Goal: Task Accomplishment & Management: Manage account settings

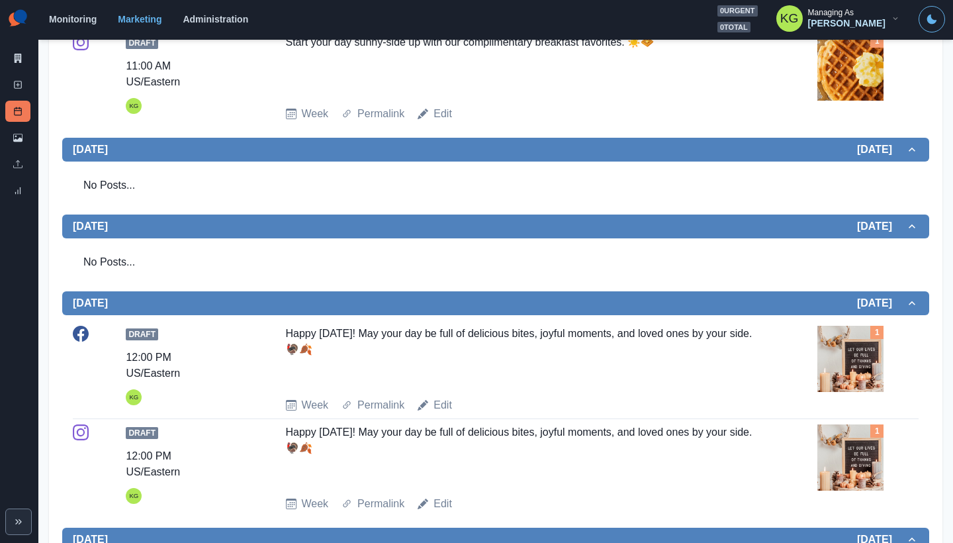
scroll to position [32, 0]
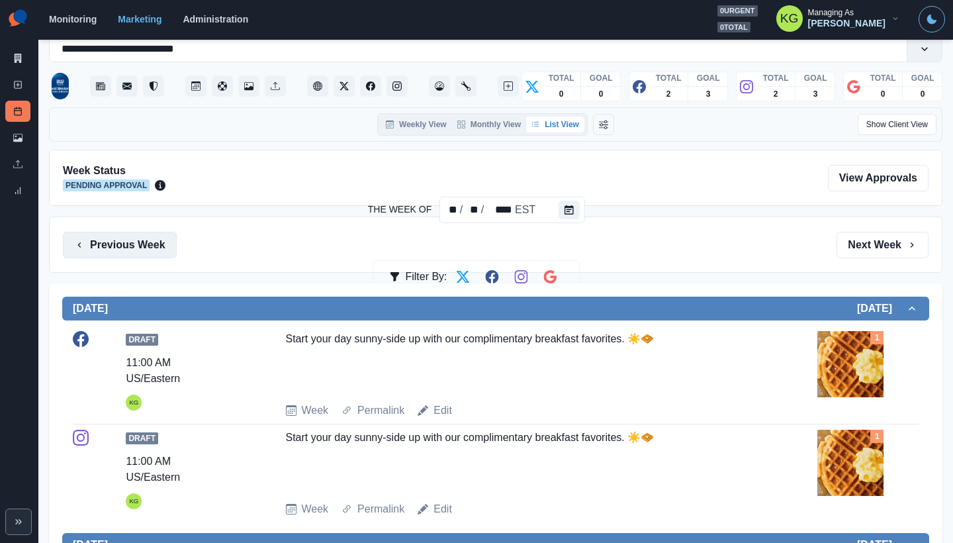
click at [152, 238] on button "Previous Week" at bounding box center [120, 245] width 114 height 26
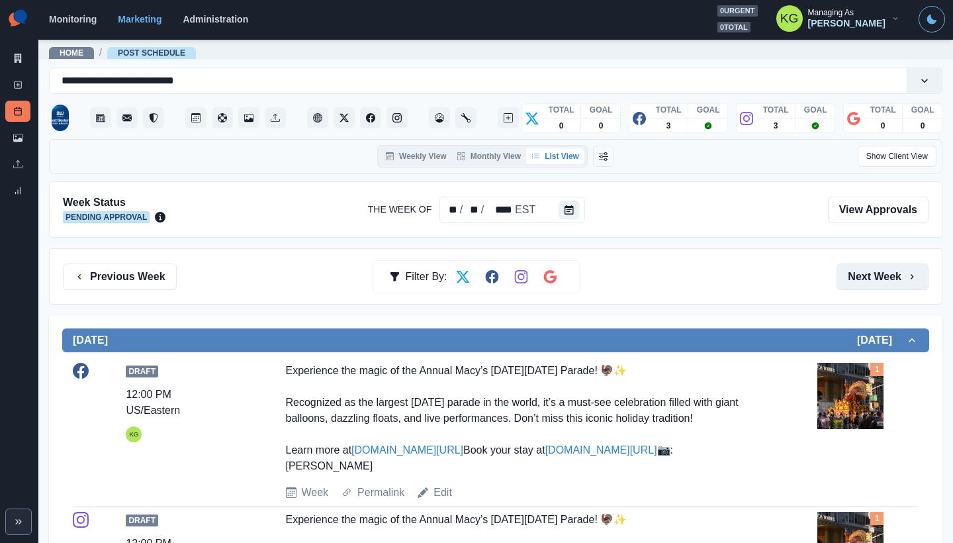
click at [907, 281] on icon "button" at bounding box center [912, 276] width 11 height 11
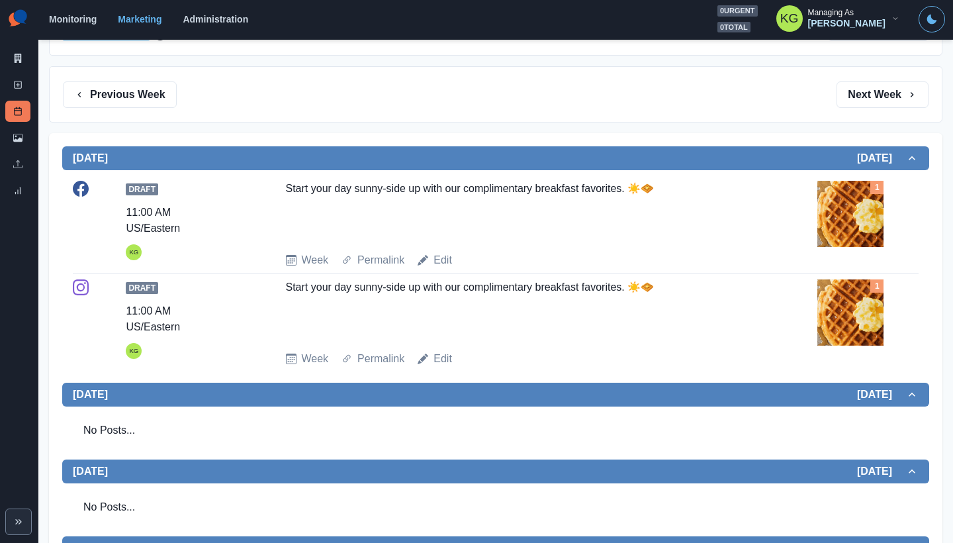
scroll to position [50, 0]
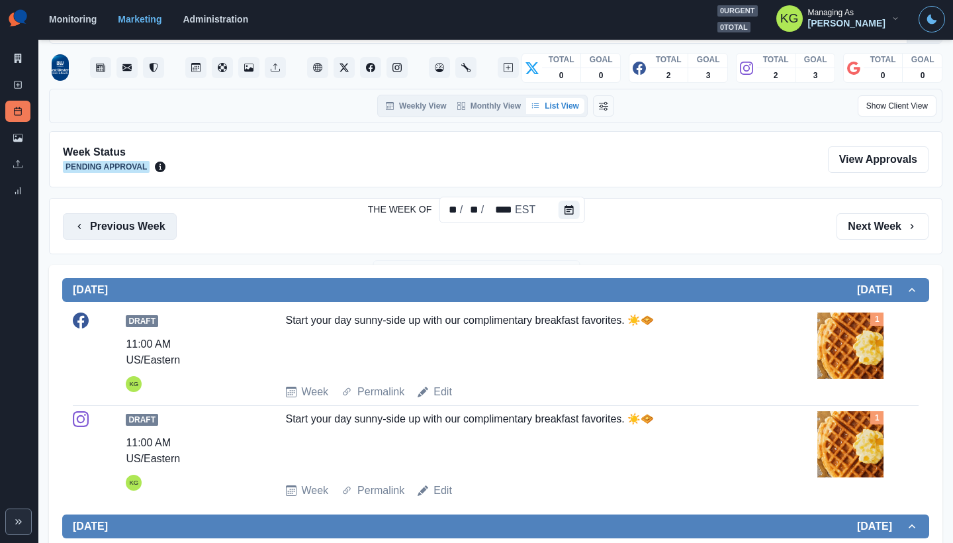
click at [148, 218] on button "Previous Week" at bounding box center [120, 226] width 114 height 26
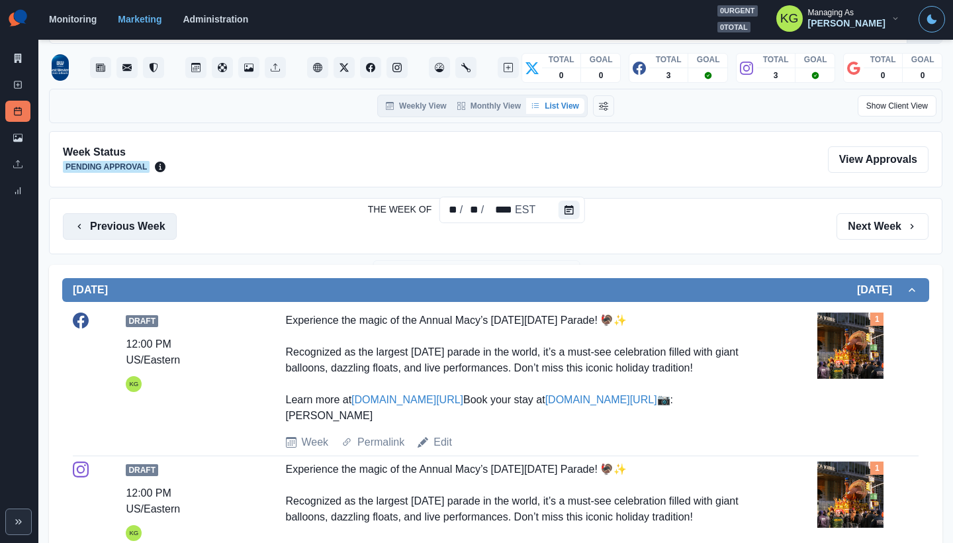
click at [148, 218] on button "Previous Week" at bounding box center [120, 226] width 114 height 26
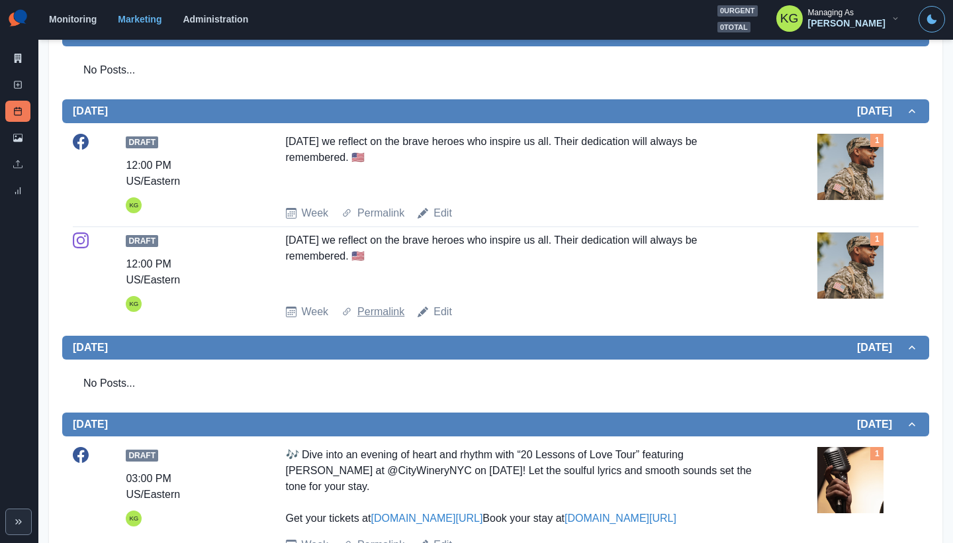
scroll to position [143, 0]
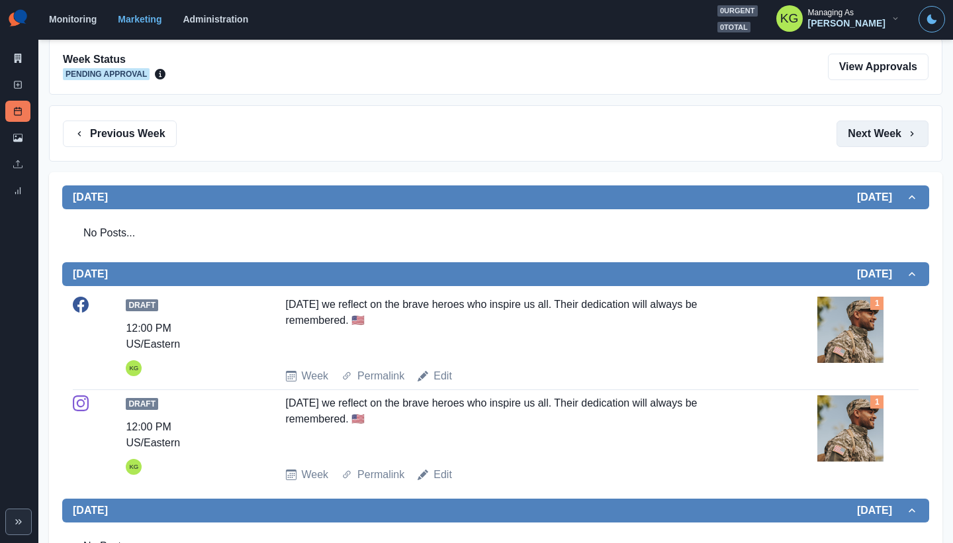
click at [851, 128] on button "Next Week" at bounding box center [883, 133] width 92 height 26
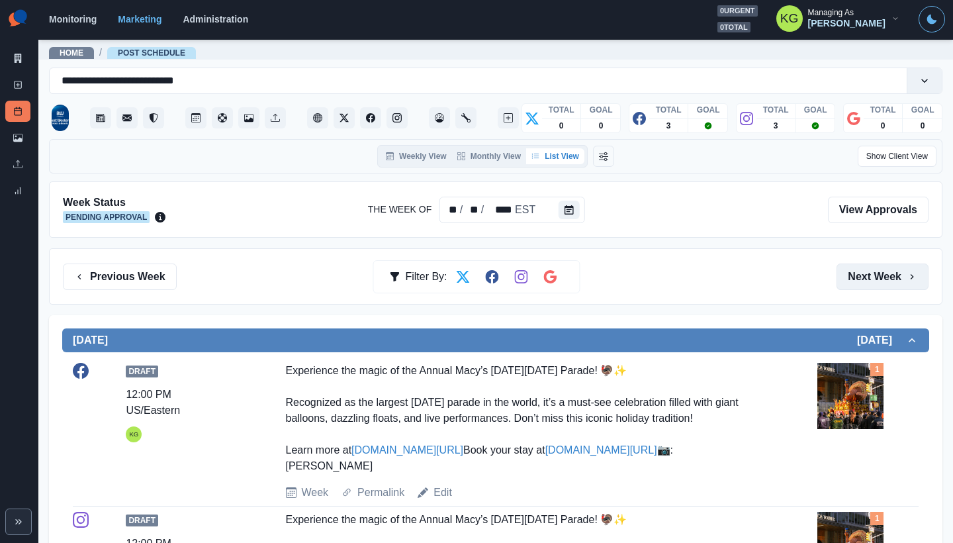
click at [879, 275] on button "Next Week" at bounding box center [883, 276] width 92 height 26
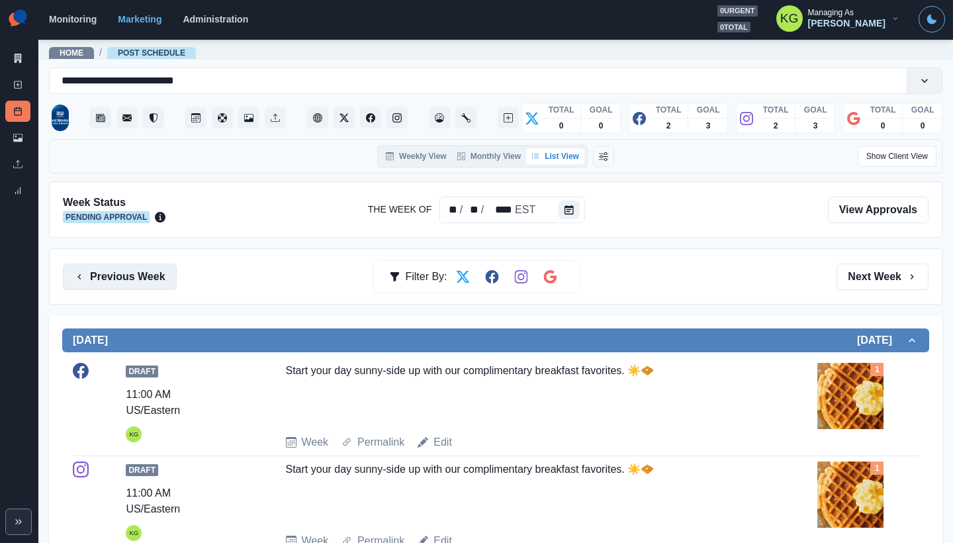
click at [144, 278] on button "Previous Week" at bounding box center [120, 276] width 114 height 26
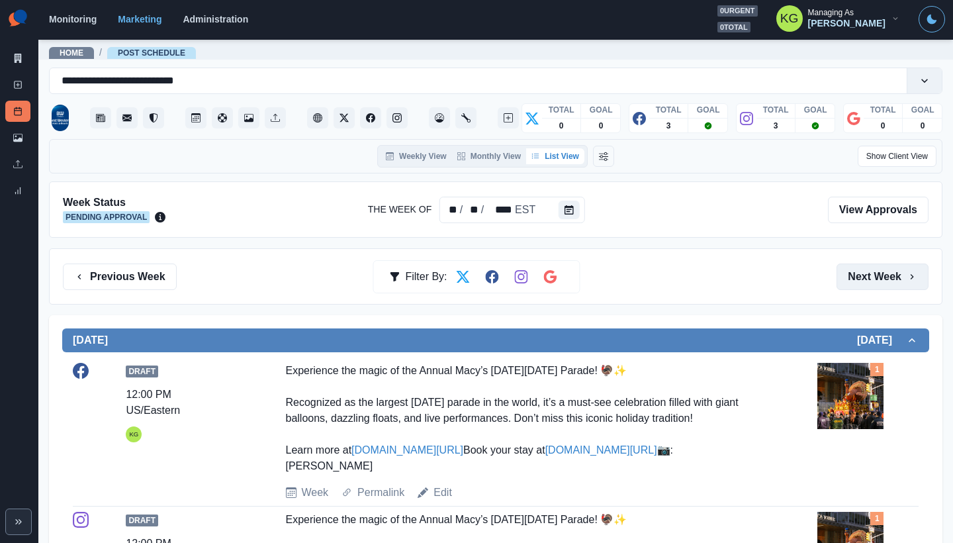
click at [884, 273] on button "Next Week" at bounding box center [883, 276] width 92 height 26
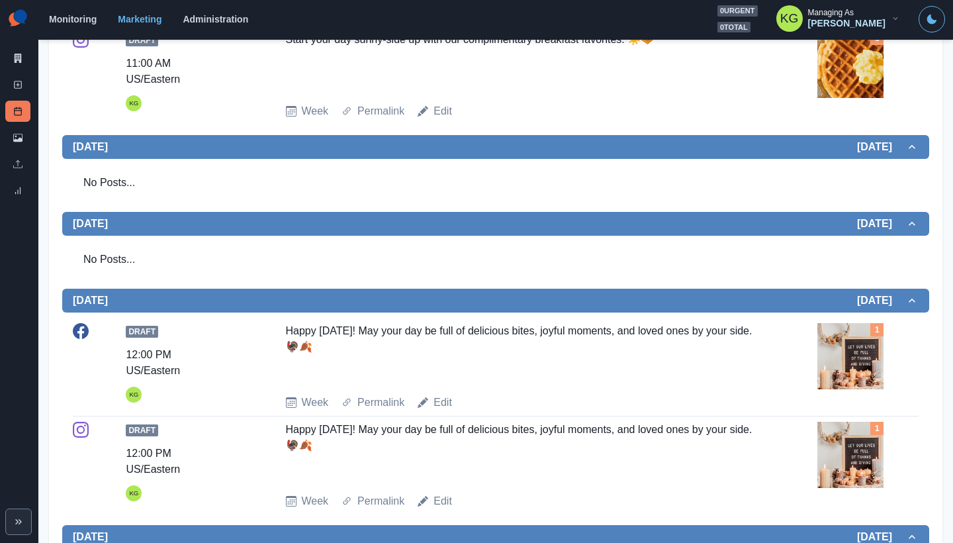
scroll to position [306, 0]
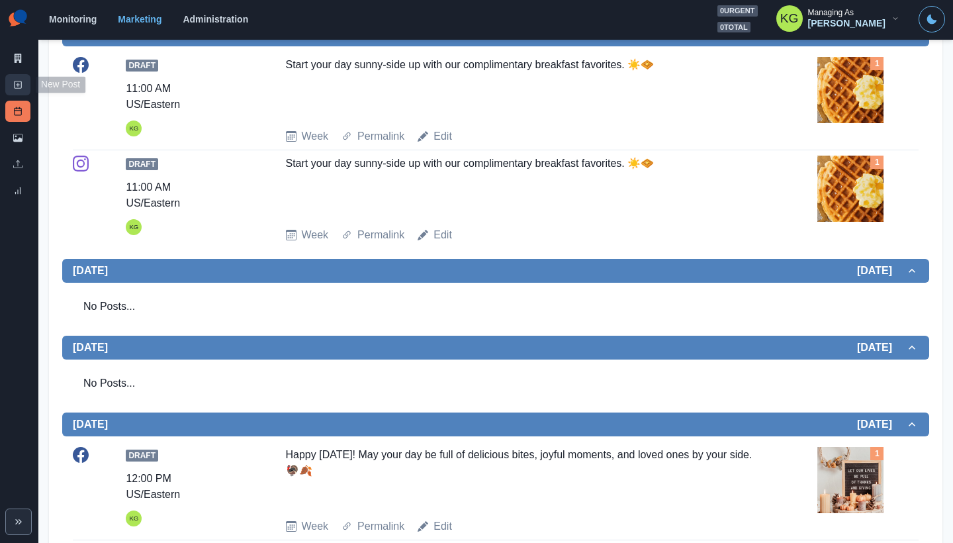
click at [24, 87] on link "New Post" at bounding box center [17, 84] width 25 height 21
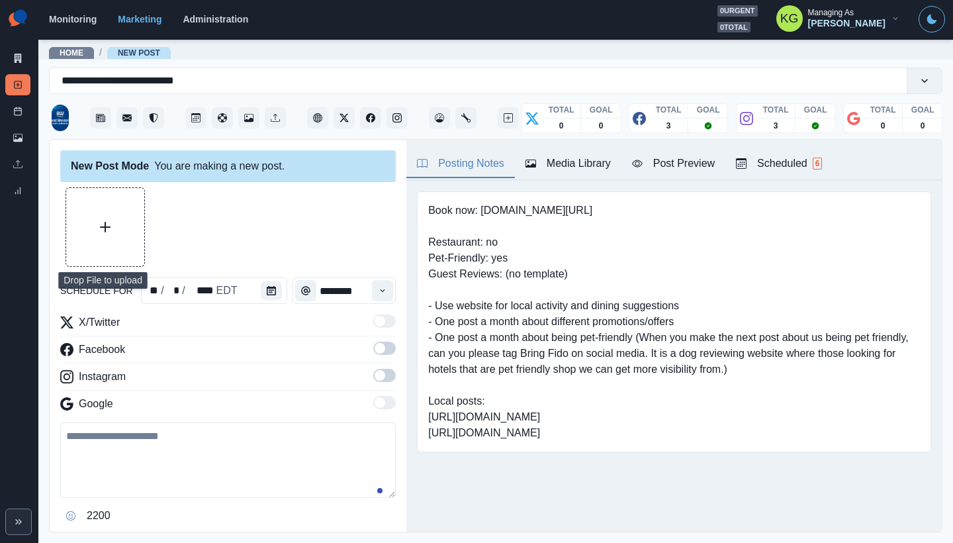
click at [103, 220] on button "Upload Media" at bounding box center [105, 227] width 78 height 78
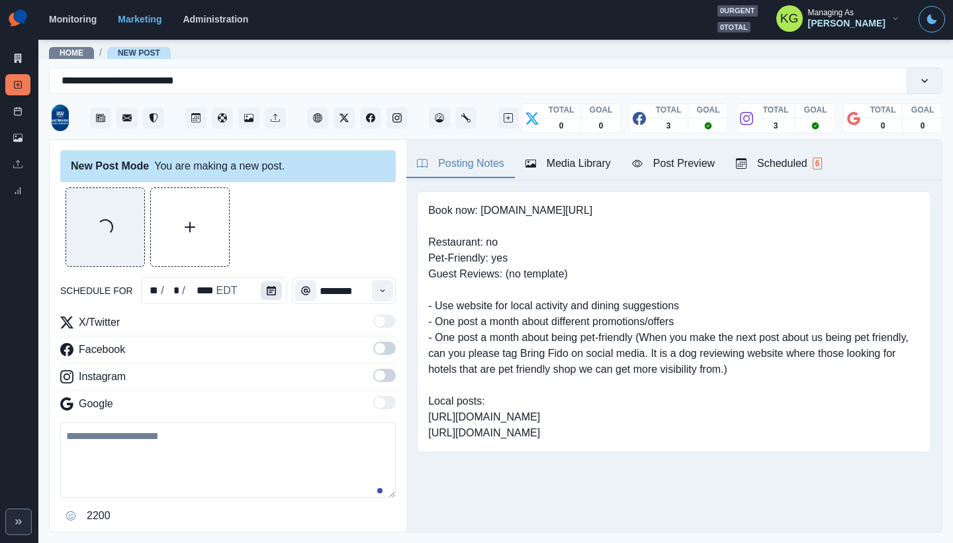
click at [265, 296] on button "Calendar" at bounding box center [271, 290] width 21 height 19
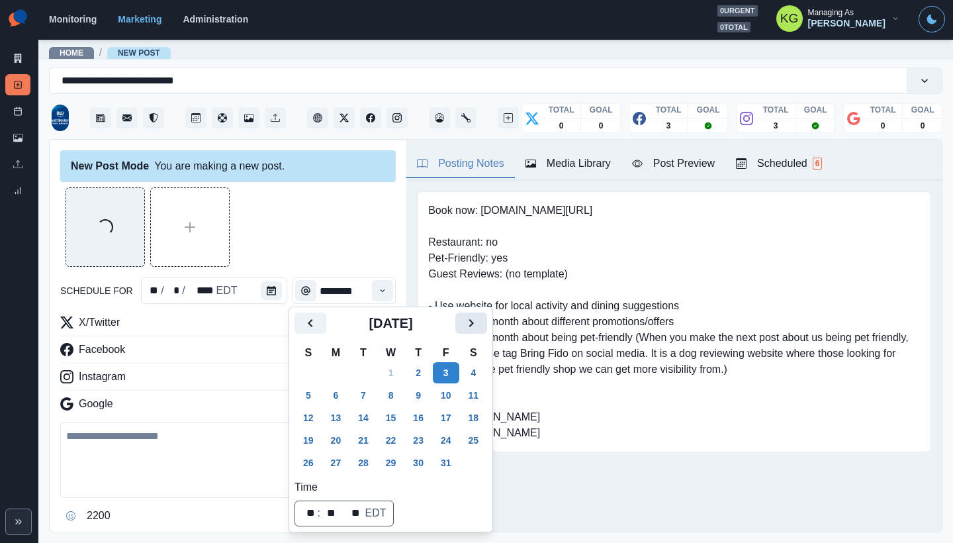
click at [477, 326] on icon "Next" at bounding box center [471, 323] width 16 height 16
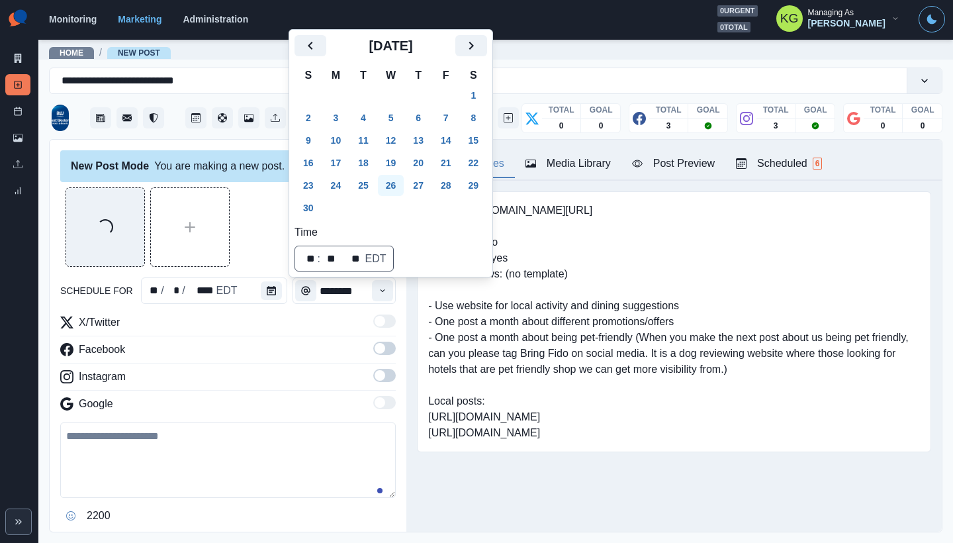
click at [399, 185] on button "26" at bounding box center [391, 185] width 26 height 21
click at [284, 240] on div "Loading..." at bounding box center [228, 226] width 336 height 79
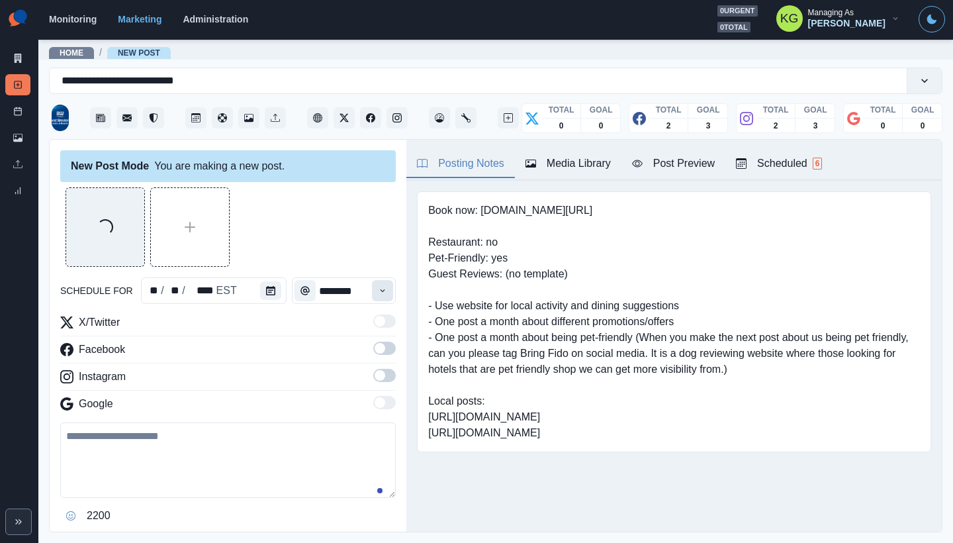
click at [381, 291] on icon "Time" at bounding box center [383, 290] width 5 height 3
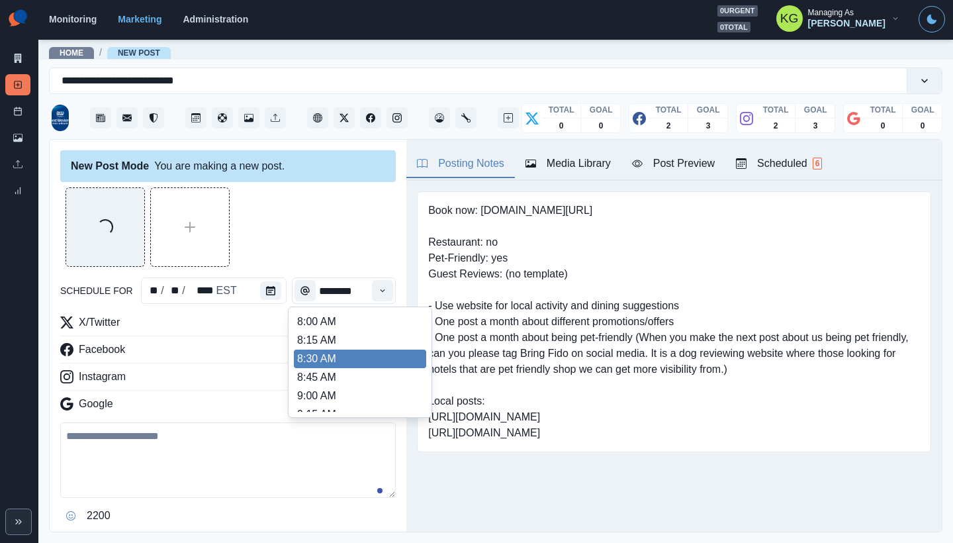
scroll to position [260, 0]
click at [361, 353] on li "12:00 PM" at bounding box center [360, 359] width 132 height 19
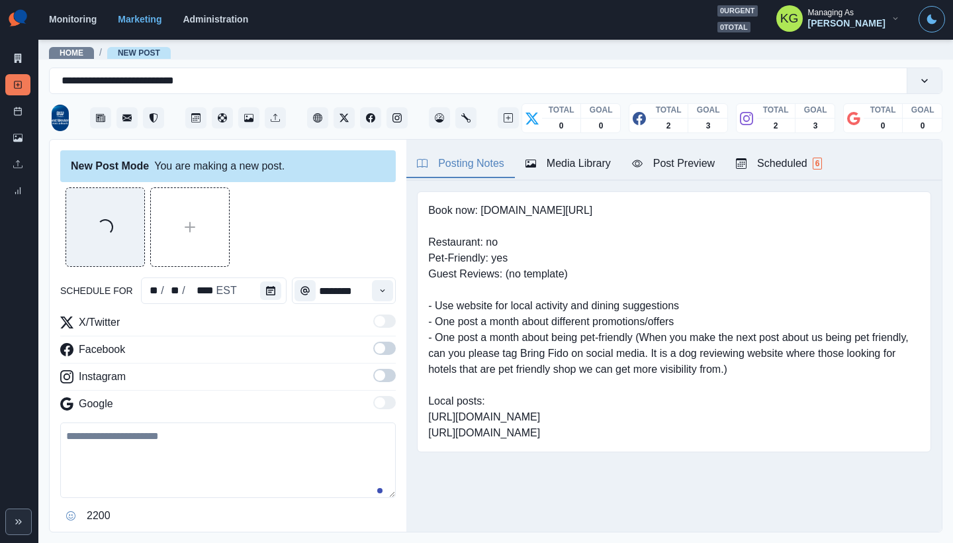
type input "********"
click at [381, 375] on span at bounding box center [384, 375] width 23 height 13
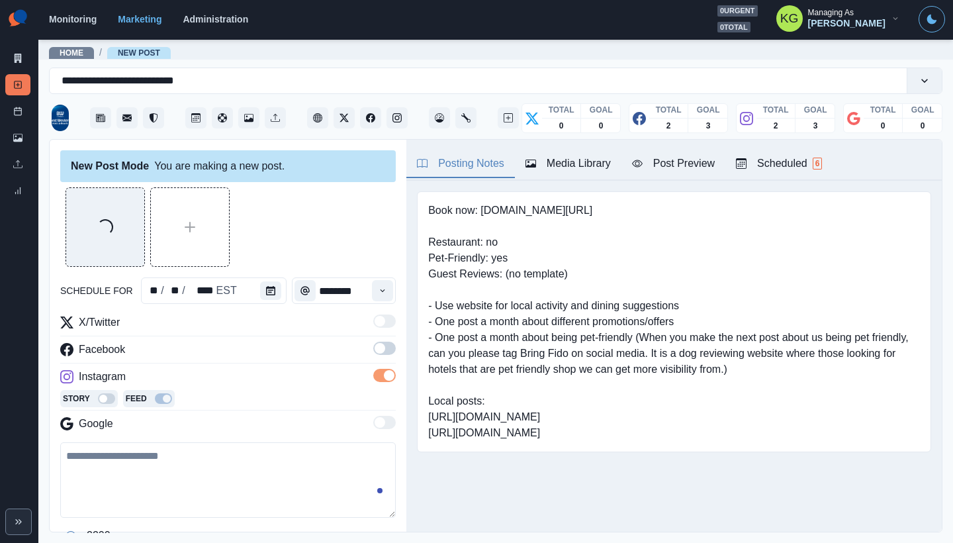
click at [376, 356] on label at bounding box center [384, 352] width 23 height 21
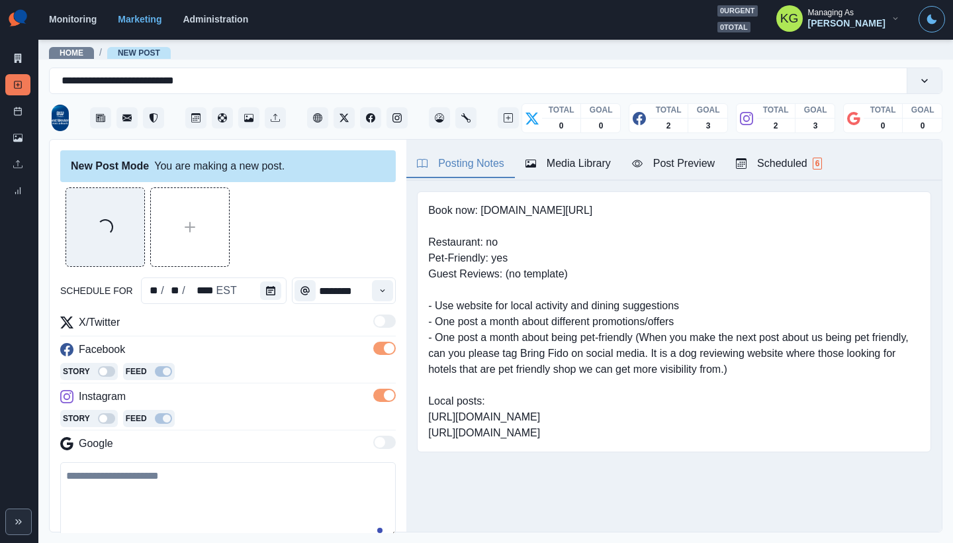
scroll to position [130, 0]
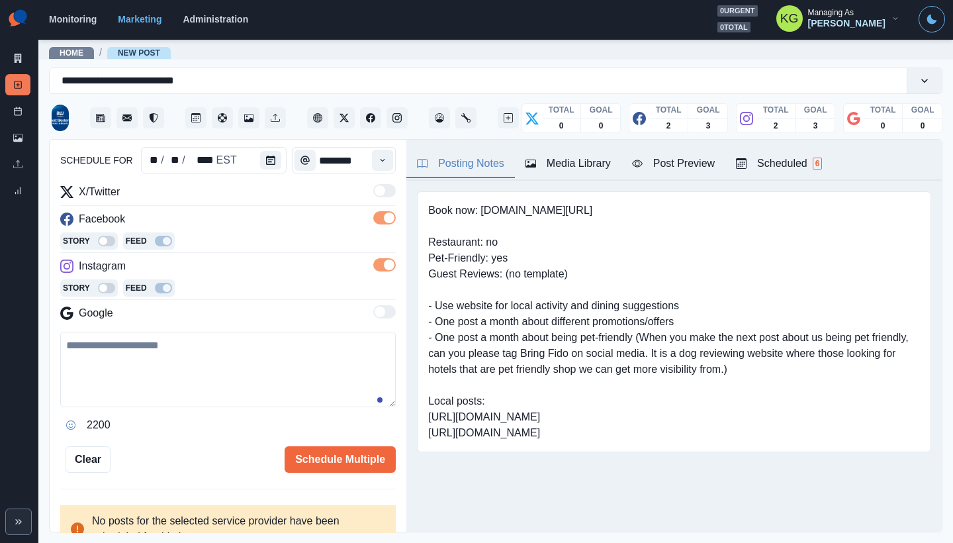
click at [203, 378] on textarea at bounding box center [228, 369] width 336 height 75
paste textarea "**********"
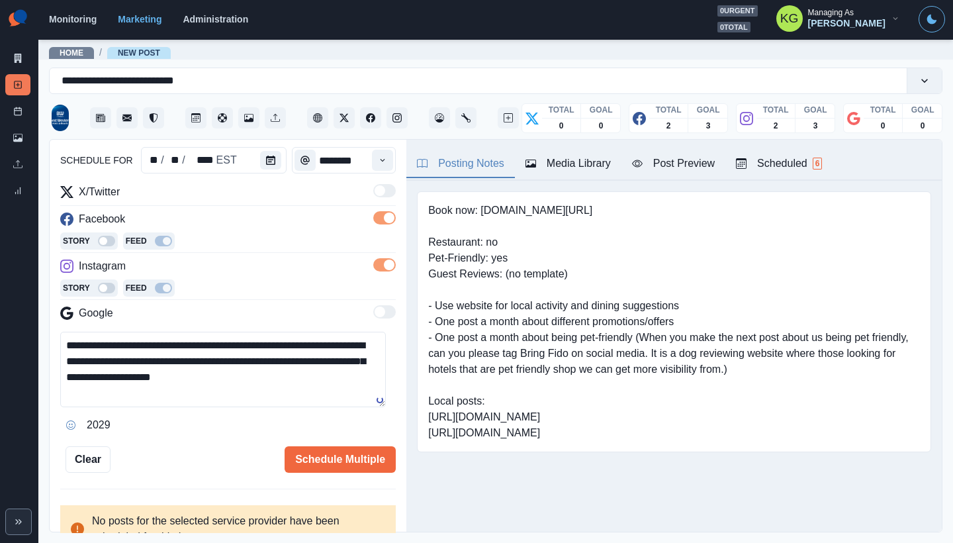
paste textarea "**********"
click at [172, 374] on textarea "**********" at bounding box center [223, 369] width 326 height 75
click at [210, 370] on textarea "**********" at bounding box center [223, 369] width 326 height 75
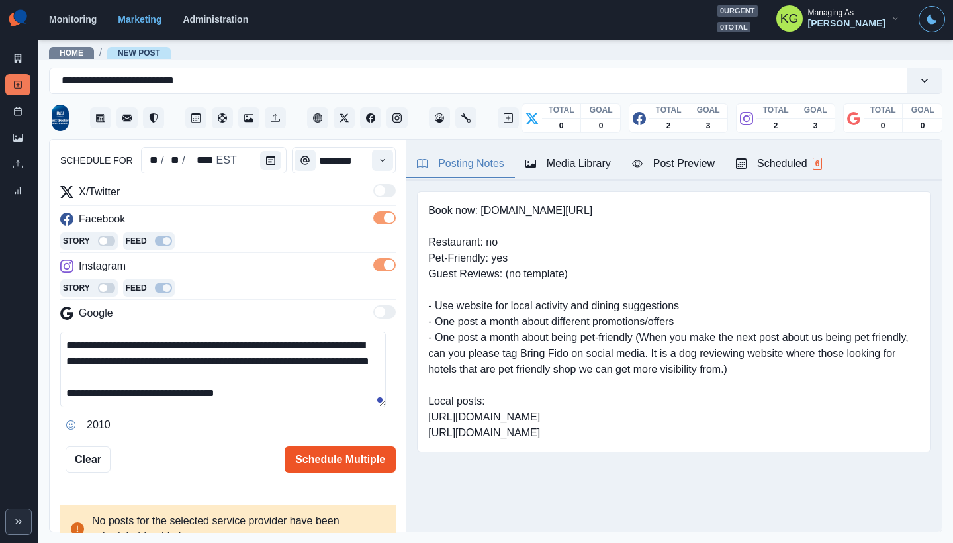
type textarea "**********"
click at [346, 463] on button "Schedule Multiple" at bounding box center [340, 459] width 111 height 26
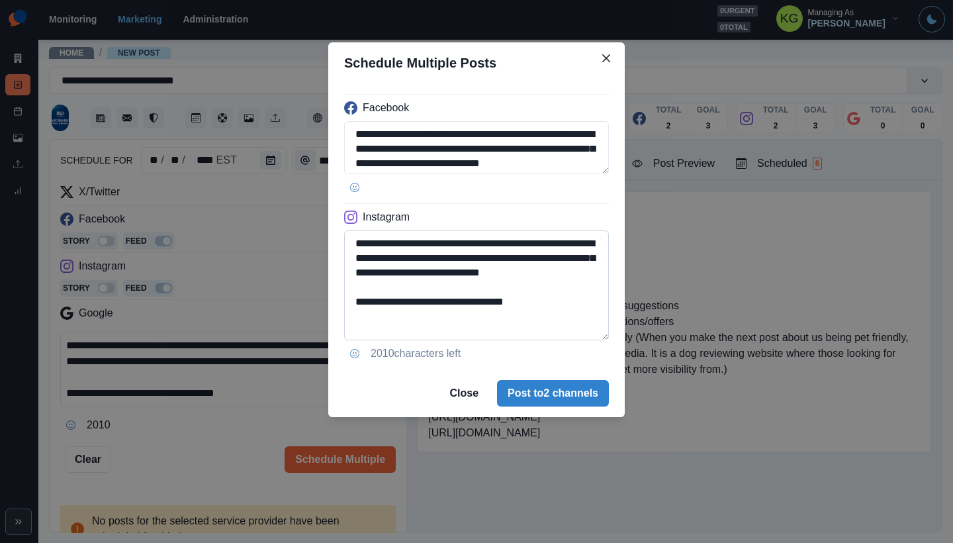
click at [599, 332] on textarea "**********" at bounding box center [476, 285] width 265 height 110
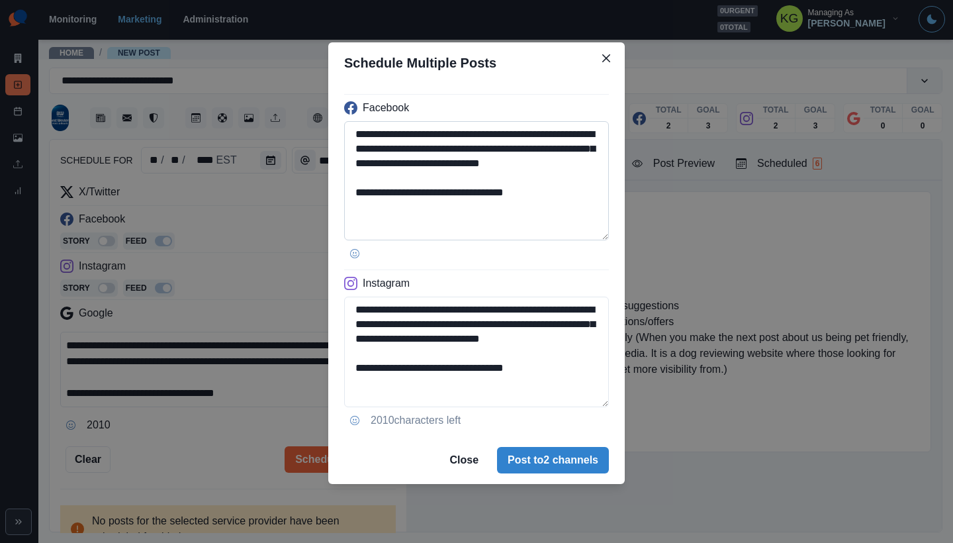
click at [599, 232] on textarea "**********" at bounding box center [476, 180] width 265 height 119
click at [577, 460] on button "Post to 2 channels" at bounding box center [553, 460] width 112 height 26
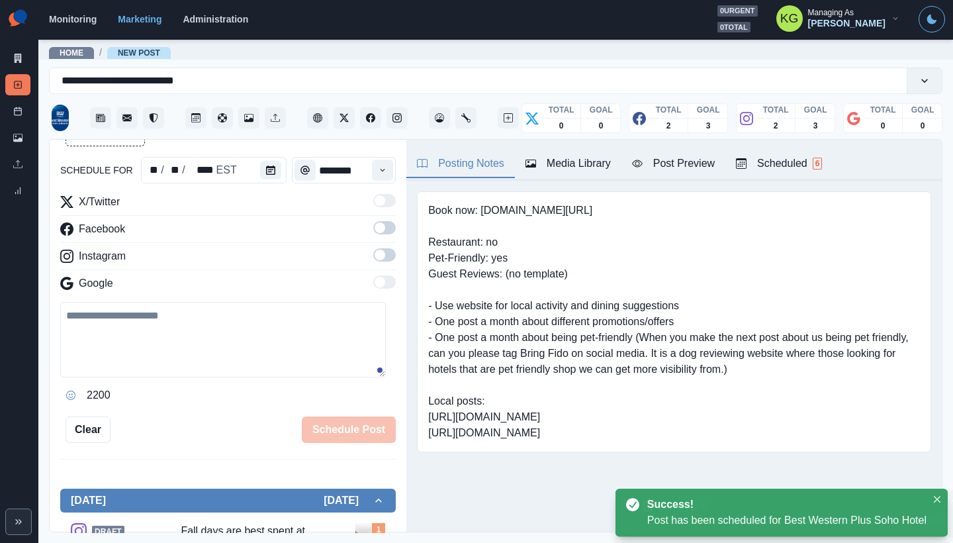
scroll to position [73, 0]
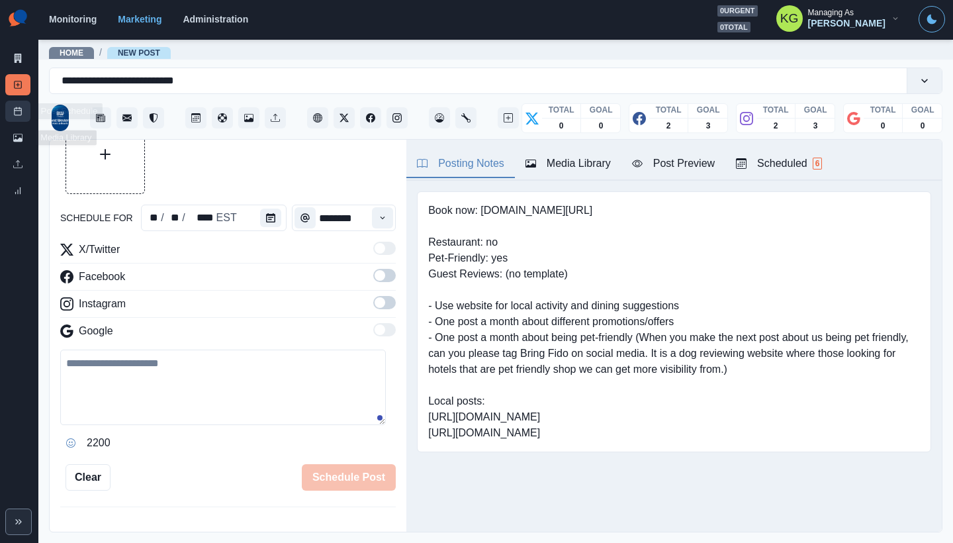
click at [13, 112] on link "Post Schedule" at bounding box center [17, 111] width 25 height 21
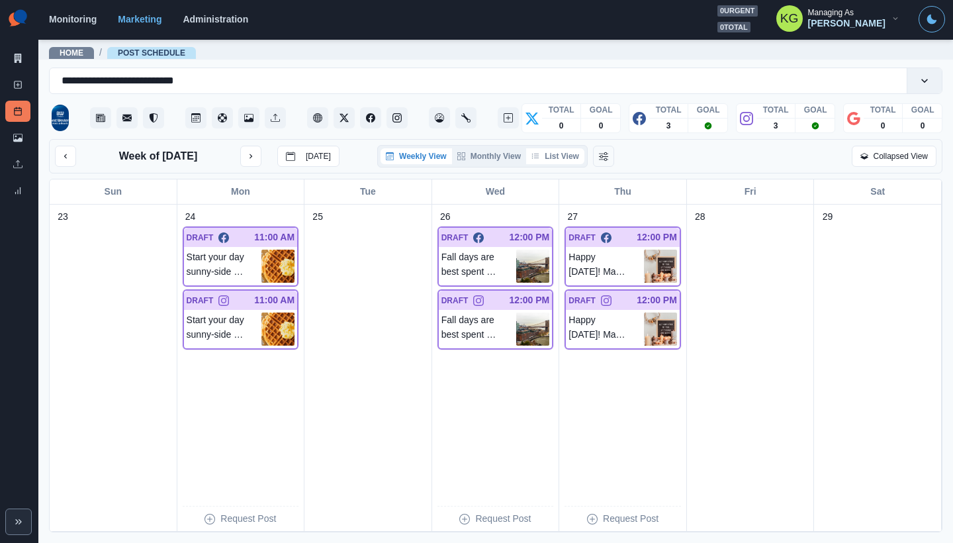
click at [563, 160] on button "List View" at bounding box center [555, 156] width 58 height 16
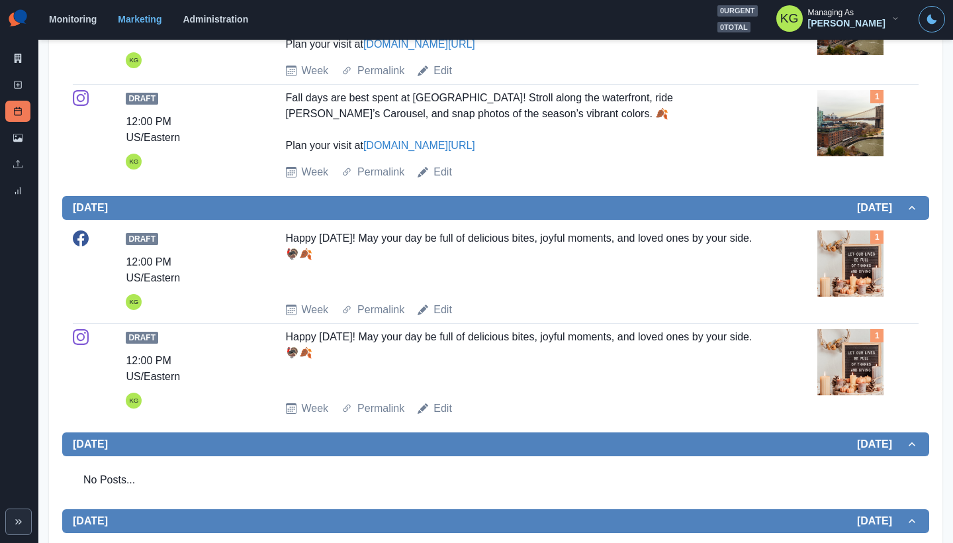
scroll to position [570, 0]
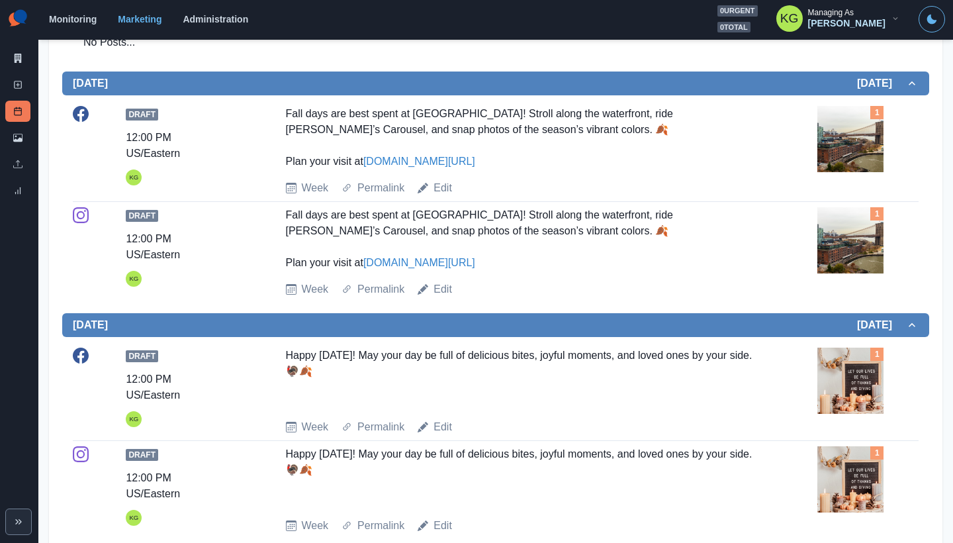
click at [848, 121] on img at bounding box center [851, 139] width 66 height 66
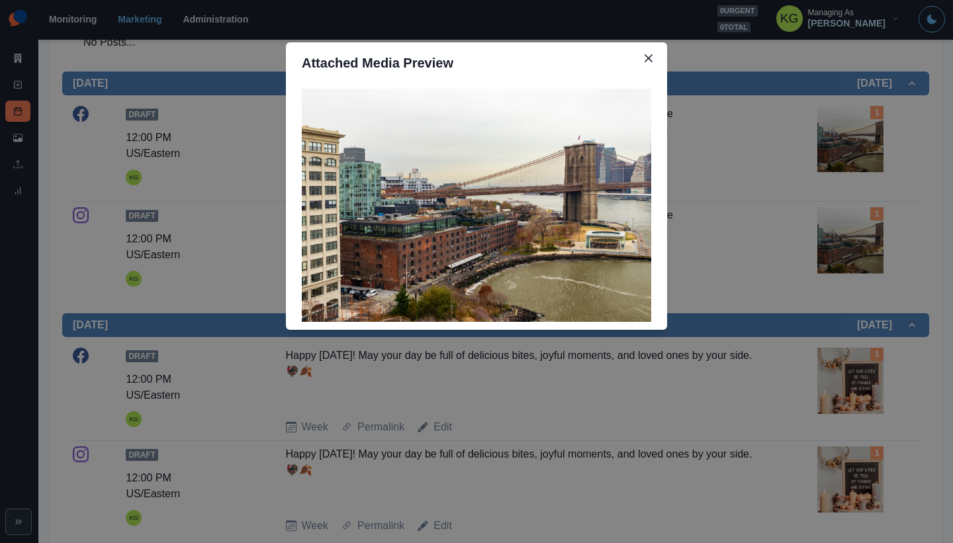
click at [778, 214] on div "Attached Media Preview" at bounding box center [476, 271] width 953 height 543
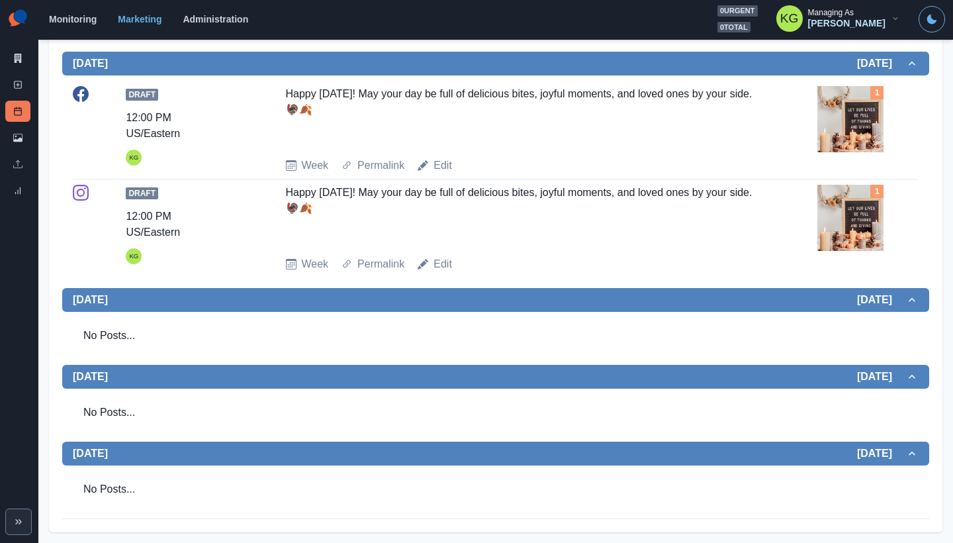
scroll to position [0, 0]
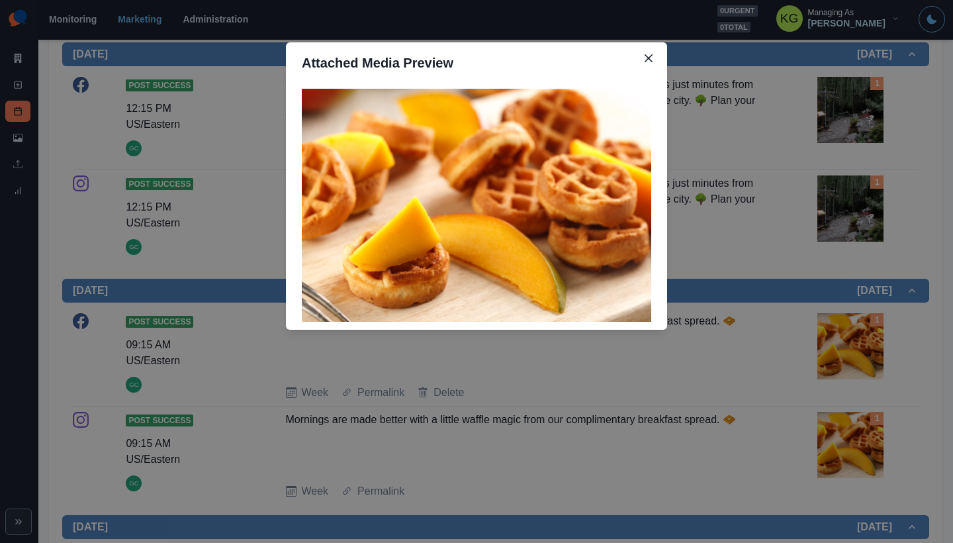
click at [786, 260] on div "Attached Media Preview" at bounding box center [476, 271] width 953 height 543
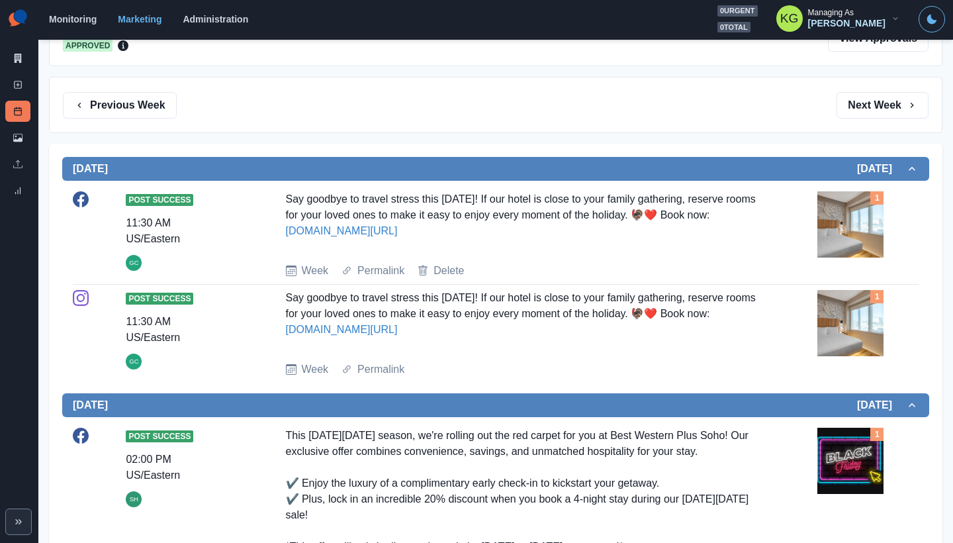
scroll to position [144, 0]
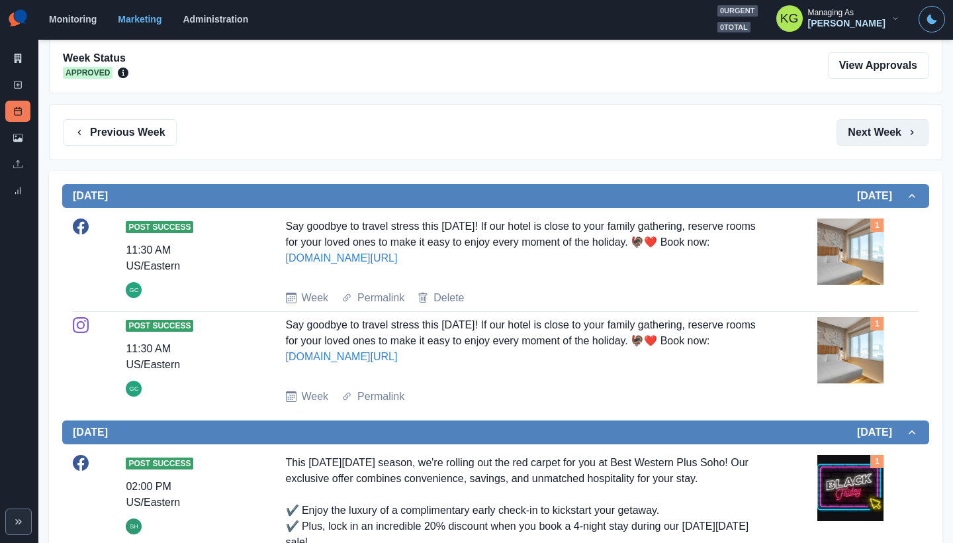
click at [863, 145] on button "Next Week" at bounding box center [883, 132] width 92 height 26
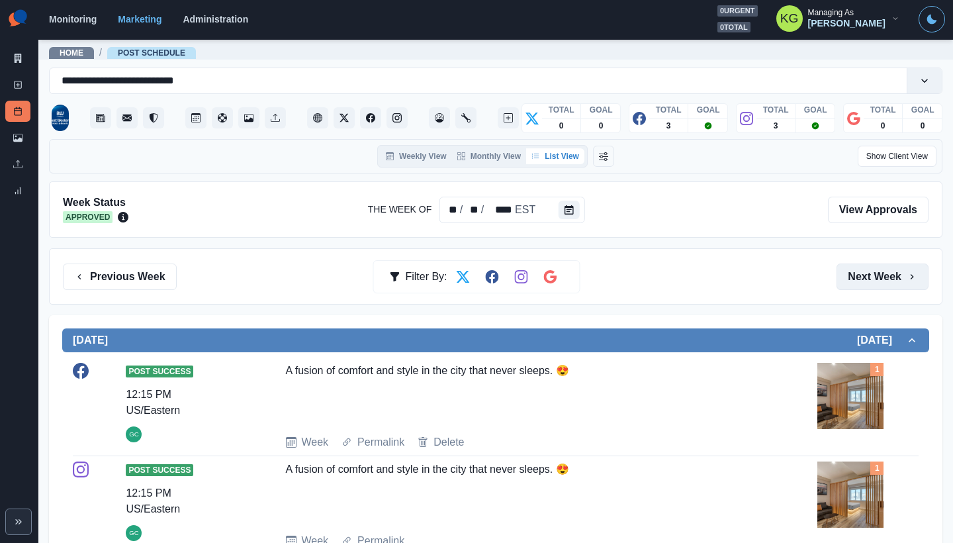
click at [891, 267] on button "Next Week" at bounding box center [883, 276] width 92 height 26
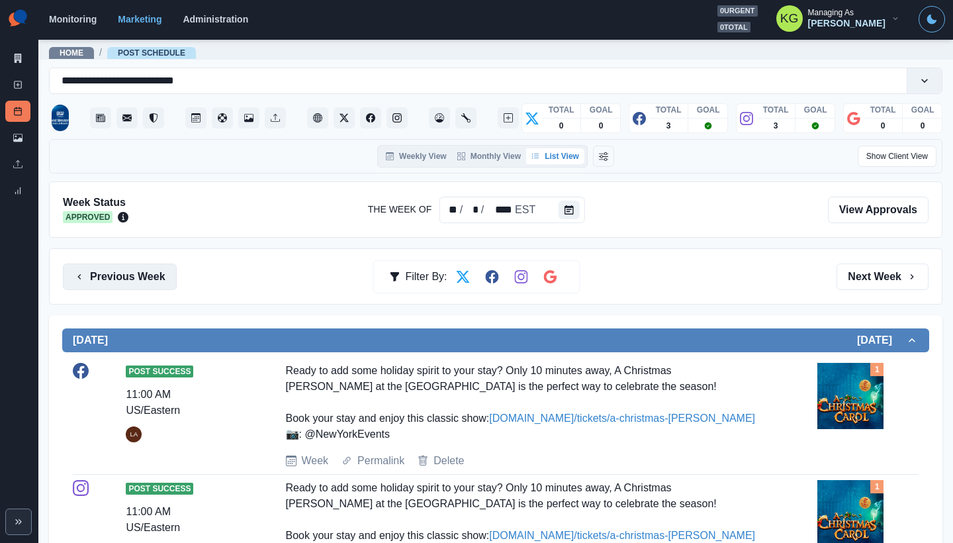
click at [139, 281] on button "Previous Week" at bounding box center [120, 276] width 114 height 26
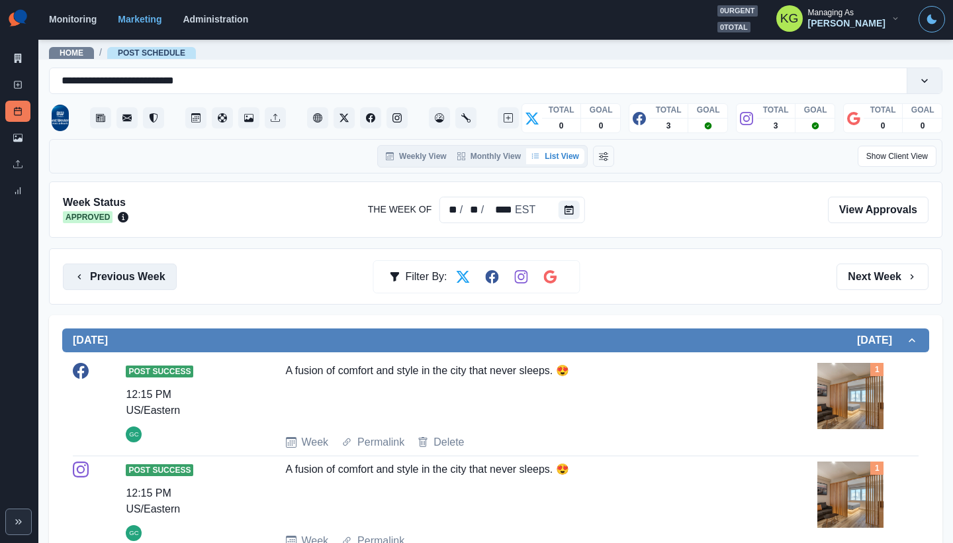
click at [139, 281] on button "Previous Week" at bounding box center [120, 276] width 114 height 26
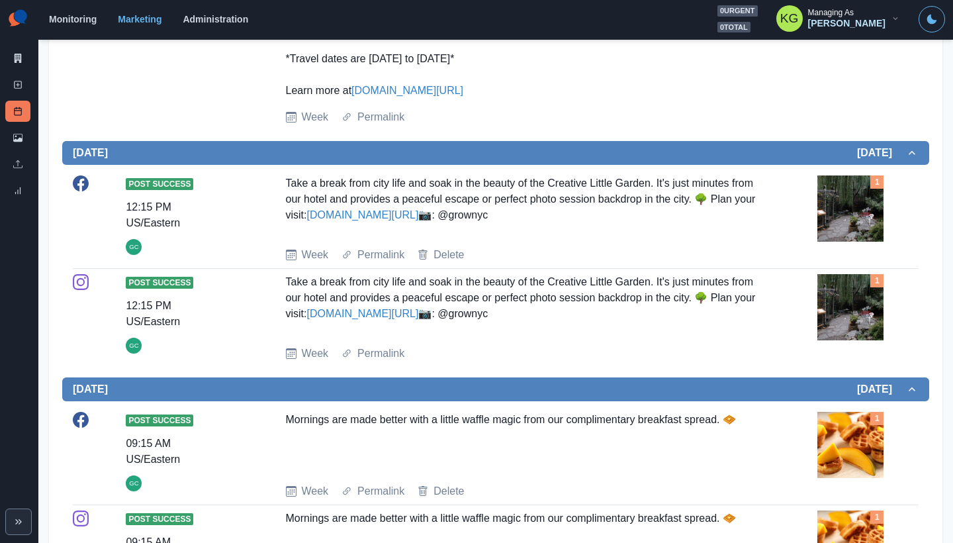
scroll to position [60, 0]
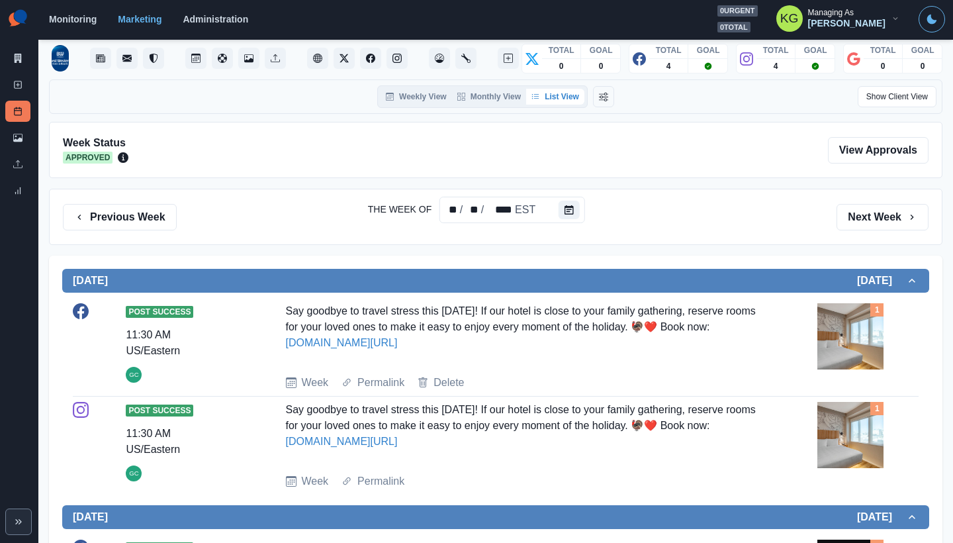
click at [115, 236] on div "Previous Week Filter By: Next Week" at bounding box center [496, 217] width 894 height 56
click at [121, 222] on button "Previous Week" at bounding box center [120, 217] width 114 height 26
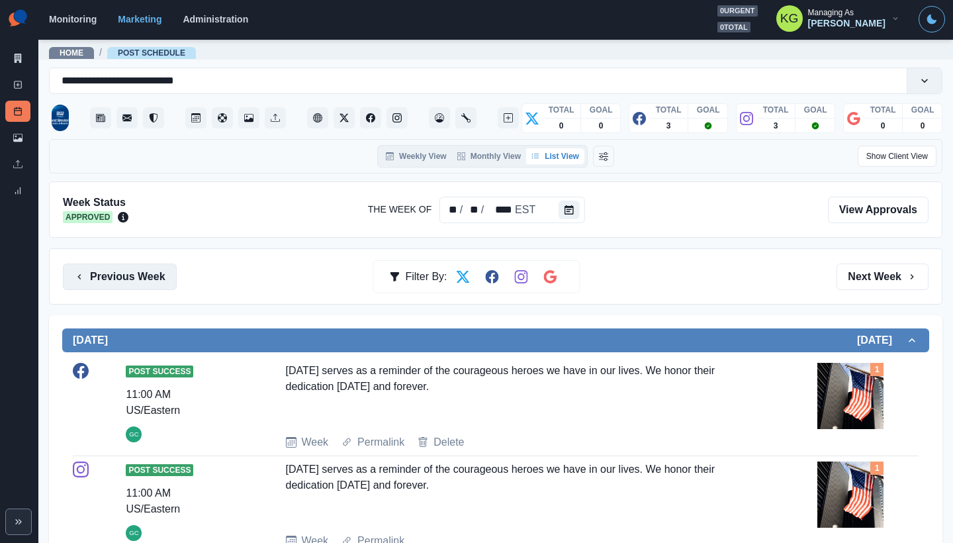
click at [146, 265] on button "Previous Week" at bounding box center [120, 276] width 114 height 26
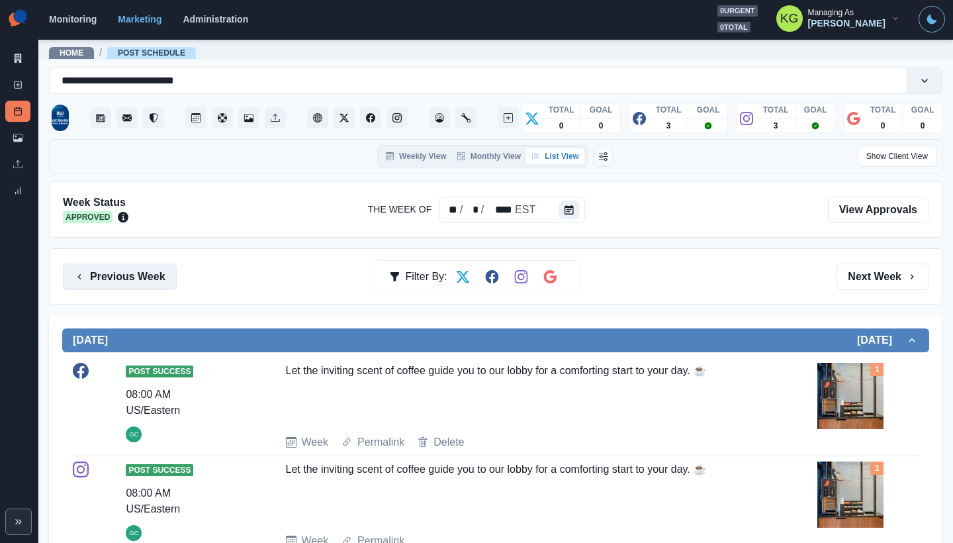
click at [135, 289] on button "Previous Week" at bounding box center [120, 276] width 114 height 26
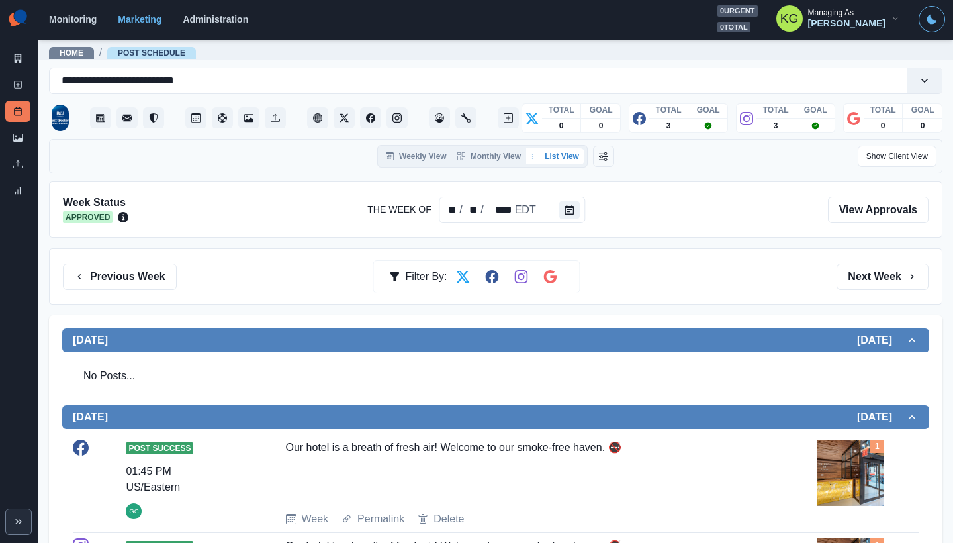
scroll to position [365, 0]
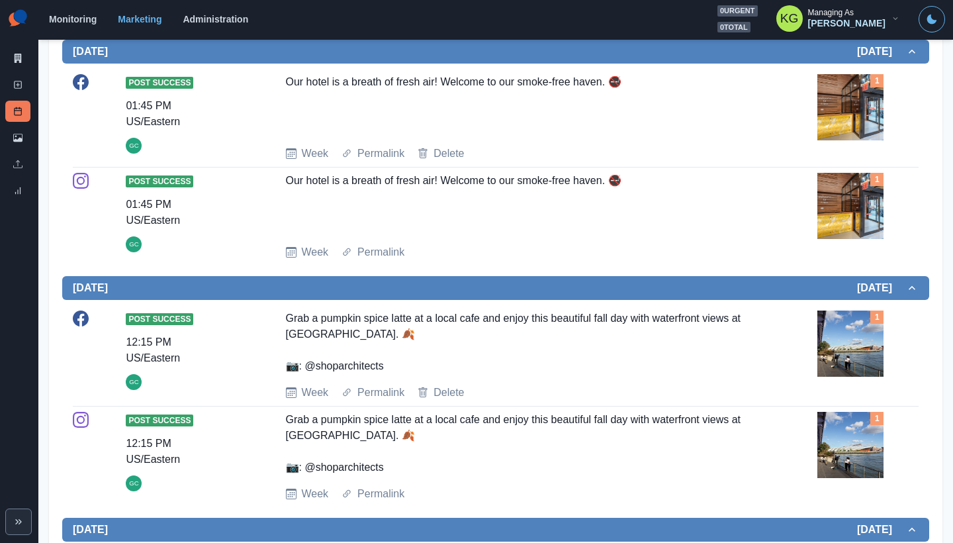
click at [828, 354] on img at bounding box center [851, 343] width 66 height 66
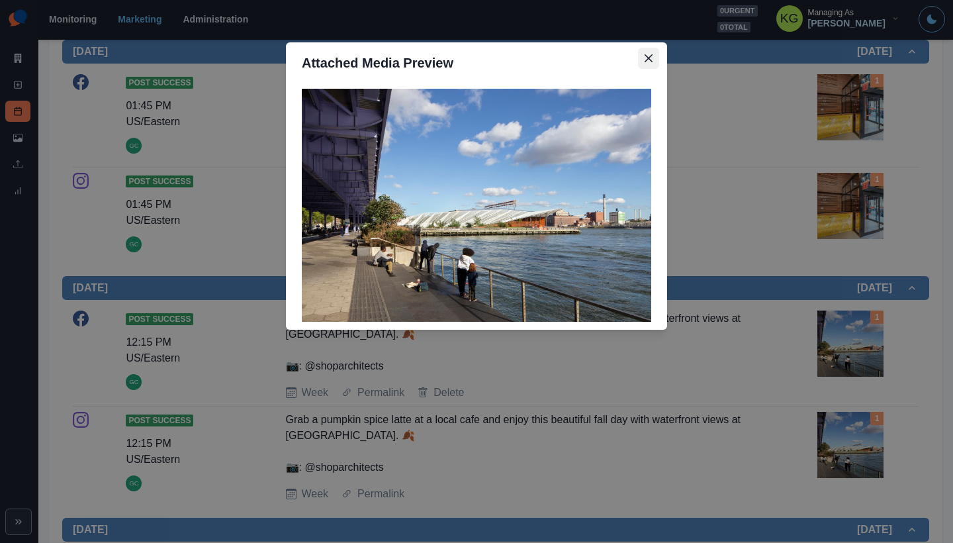
click at [654, 52] on button "Close" at bounding box center [648, 58] width 21 height 21
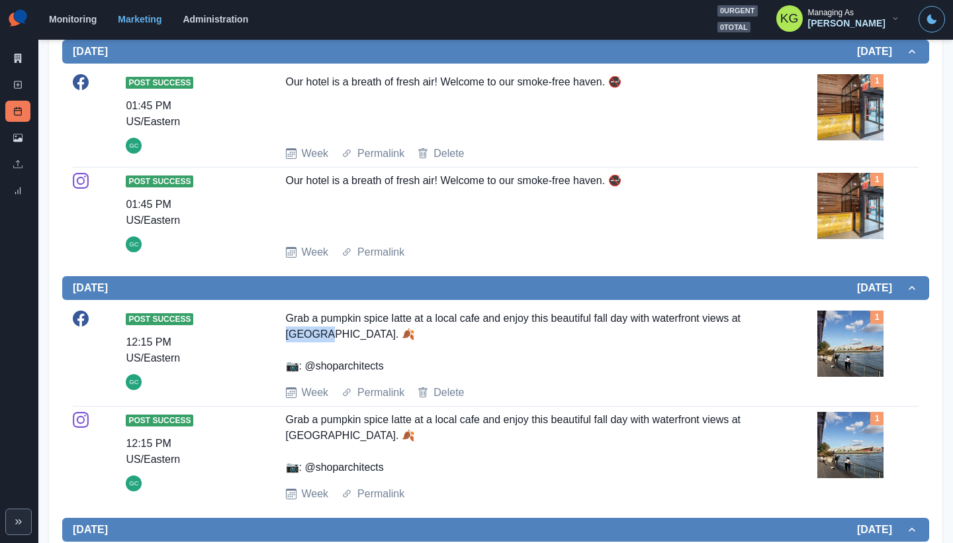
drag, startPoint x: 281, startPoint y: 329, endPoint x: 318, endPoint y: 330, distance: 37.8
click at [318, 330] on div "Post Success 12:15 PM US/Eastern GC Grab a pumpkin spice latte at a local cafe …" at bounding box center [496, 355] width 846 height 90
copy div "Pier 35"
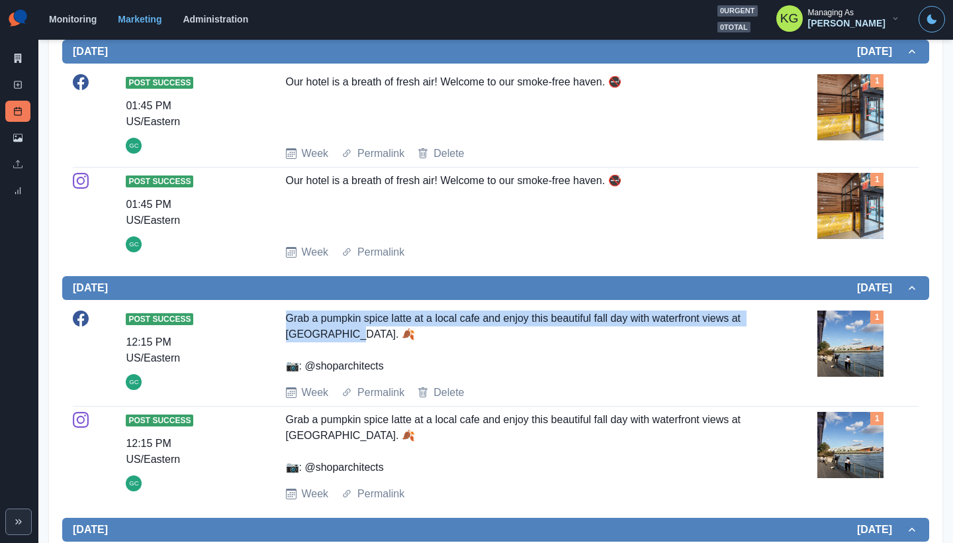
drag, startPoint x: 350, startPoint y: 343, endPoint x: 277, endPoint y: 318, distance: 76.2
click at [277, 318] on div "Post Success 12:15 PM US/Eastern GC Grab a pumpkin spice latte at a local cafe …" at bounding box center [496, 355] width 846 height 90
copy div "Grab a pumpkin spice latte at a local cafe and enjoy this beautiful fall day wi…"
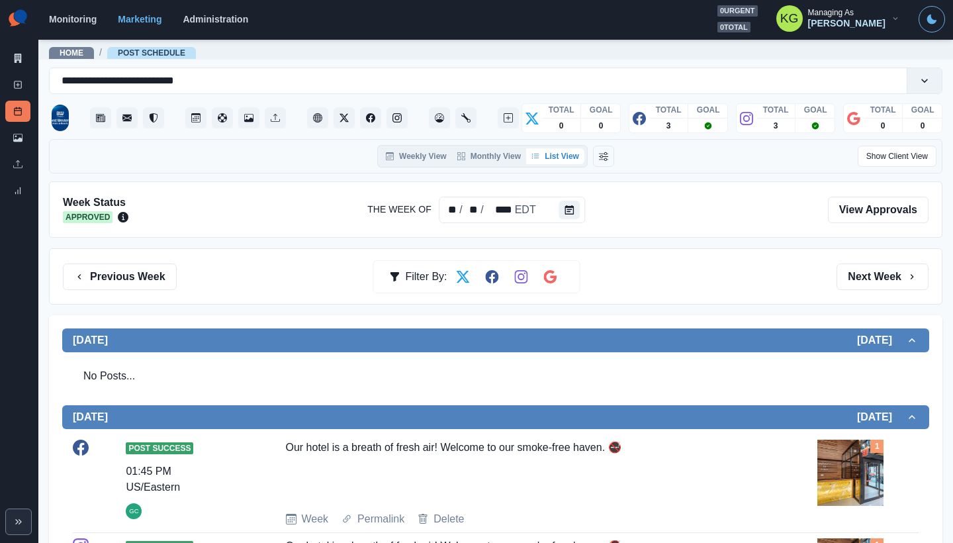
scroll to position [0, 0]
click at [837, 265] on button "Next Week" at bounding box center [883, 276] width 92 height 26
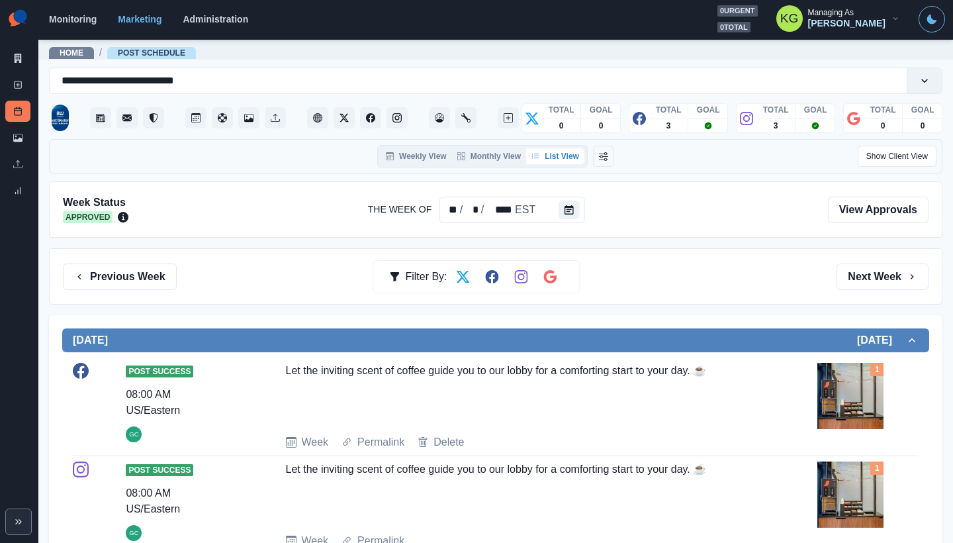
scroll to position [402, 0]
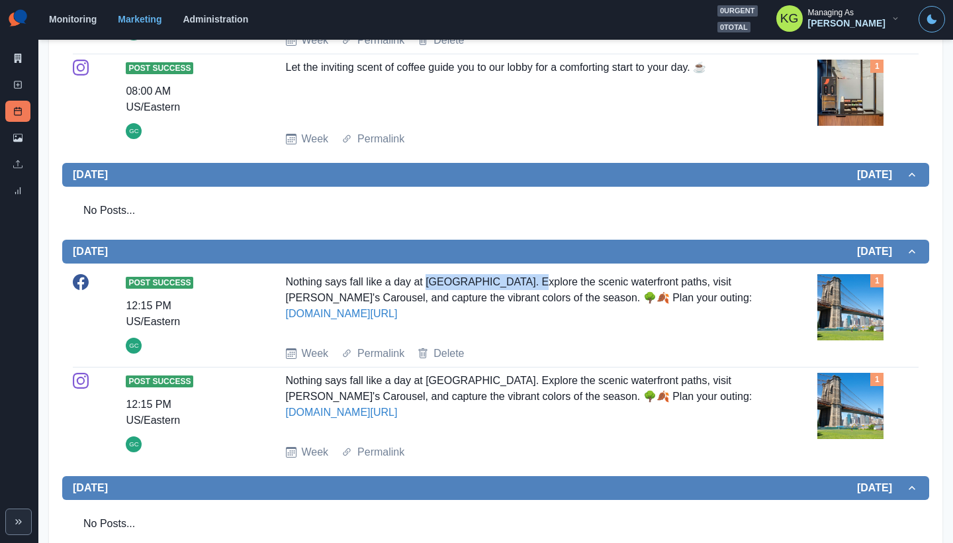
drag, startPoint x: 440, startPoint y: 280, endPoint x: 519, endPoint y: 279, distance: 79.4
click at [519, 279] on div "Nothing says fall like a day at Empire Fulton Ferry. Explore the scenic waterfr…" at bounding box center [522, 304] width 473 height 61
click at [502, 322] on div "Nothing says fall like a day at Empire Fulton Ferry. Explore the scenic waterfr…" at bounding box center [522, 304] width 473 height 61
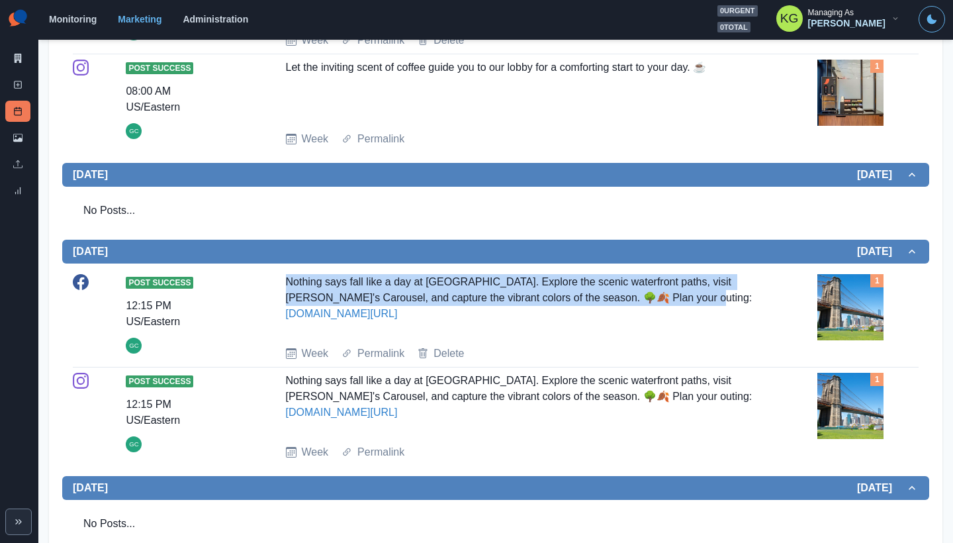
drag, startPoint x: 712, startPoint y: 299, endPoint x: 282, endPoint y: 285, distance: 429.9
click at [282, 285] on div "Post Success 12:15 PM US/Eastern GC Nothing says fall like a day at Empire Fult…" at bounding box center [496, 317] width 846 height 87
copy div "Nothing says fall like a day at Empire Fulton Ferry. Explore the scenic waterfr…"
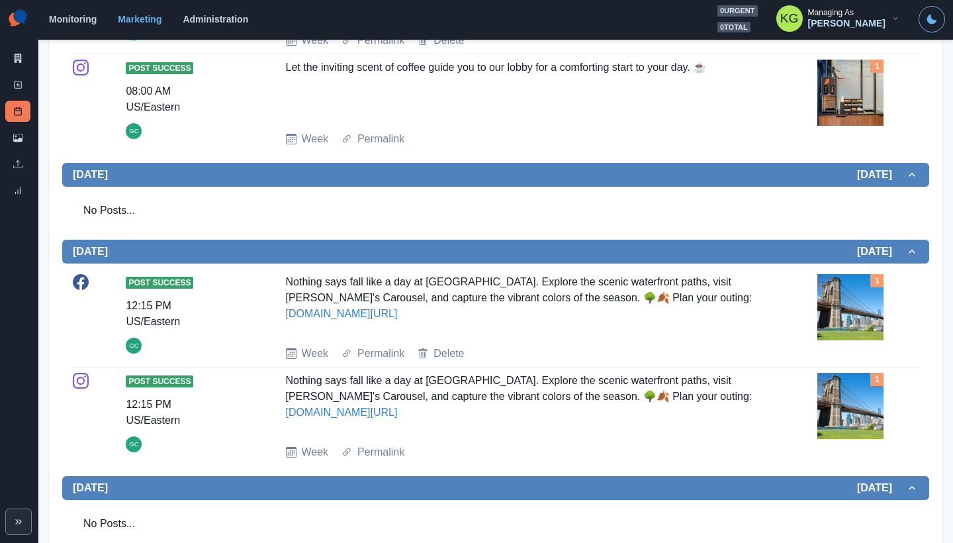
click at [445, 318] on div "Nothing says fall like a day at Empire Fulton Ferry. Explore the scenic waterfr…" at bounding box center [522, 304] width 473 height 61
drag, startPoint x: 318, startPoint y: 316, endPoint x: 285, endPoint y: 315, distance: 33.1
click at [286, 315] on div "Nothing says fall like a day at Empire Fulton Ferry. Explore the scenic waterfr…" at bounding box center [522, 304] width 473 height 61
copy div "Nothing says fall like a day at Empire Fulton Ferry. Explore the scenic waterfr…"
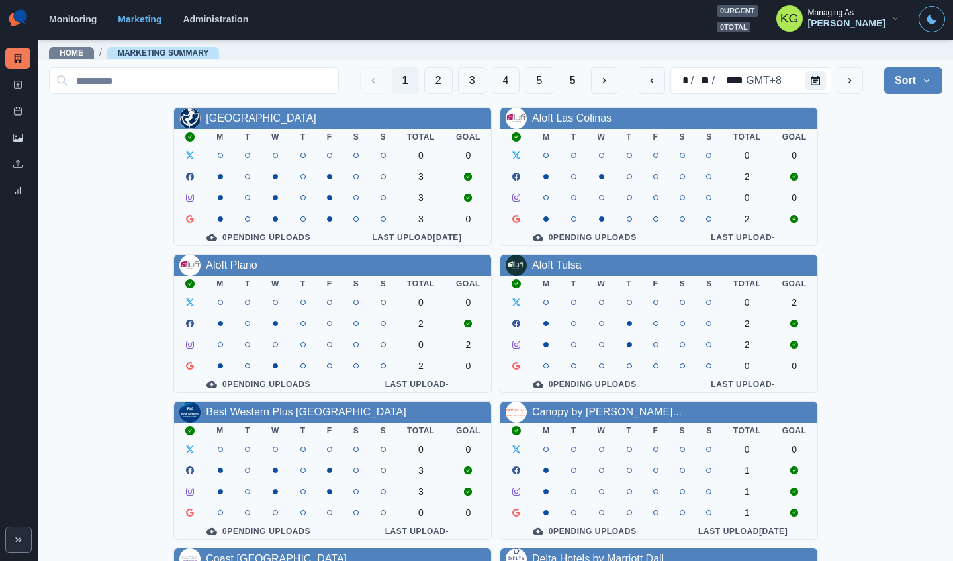
click at [933, 166] on main "Home / Marketing Summary 1 2 3 4 5 5 * / ** / **** GMT+8 Sort Client Name Uploa…" at bounding box center [495, 299] width 915 height 523
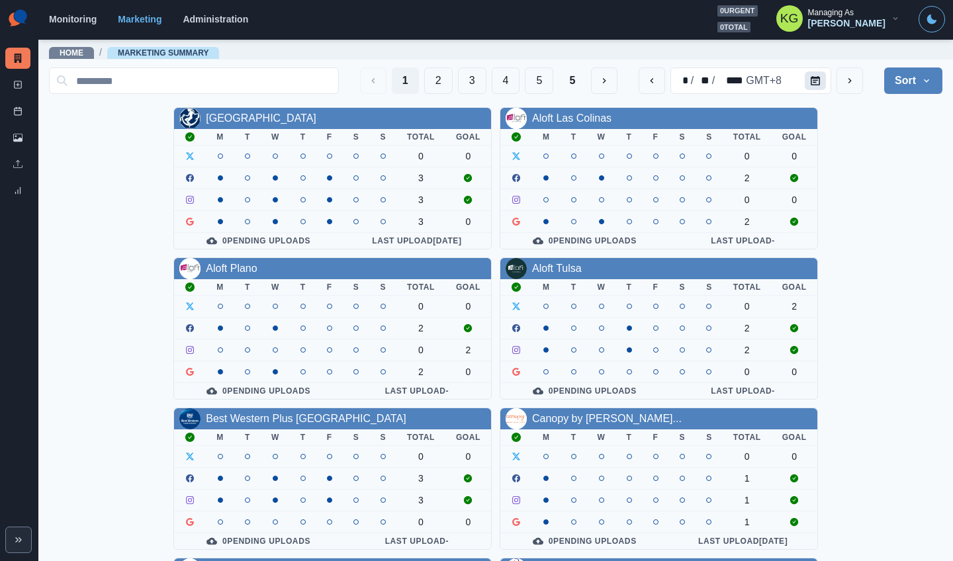
click at [805, 87] on button "Calendar" at bounding box center [815, 80] width 21 height 19
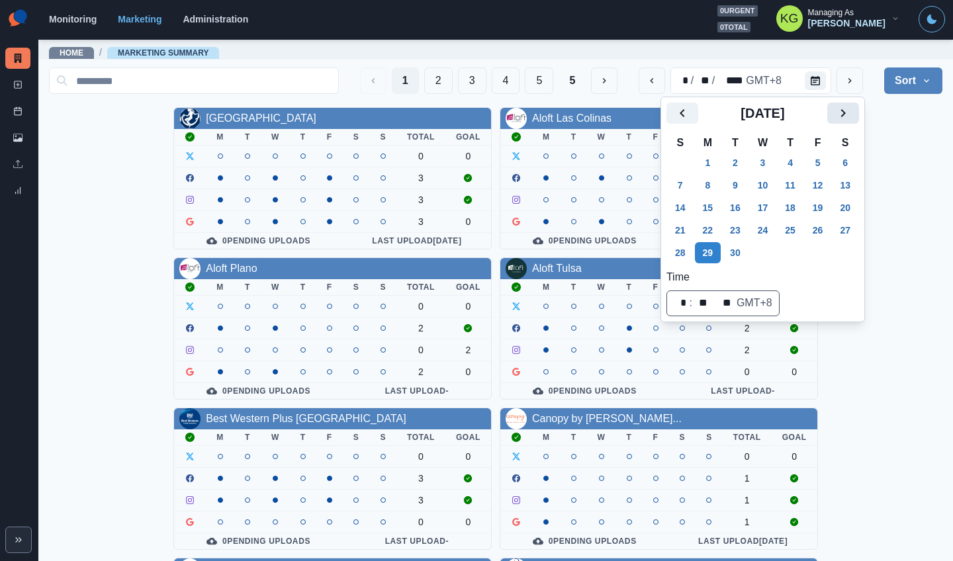
click at [851, 119] on icon "Next" at bounding box center [843, 113] width 16 height 16
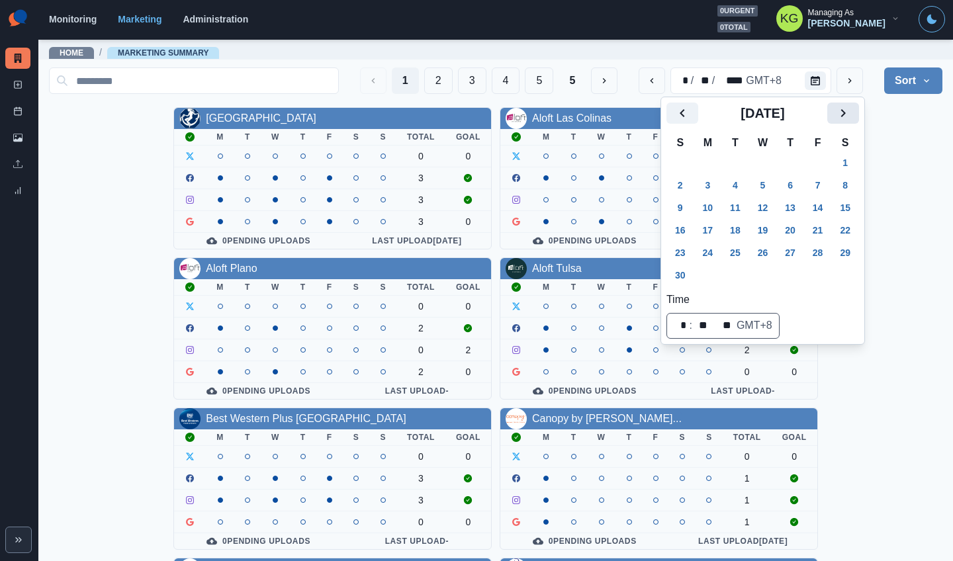
click at [851, 119] on icon "Next" at bounding box center [843, 113] width 16 height 16
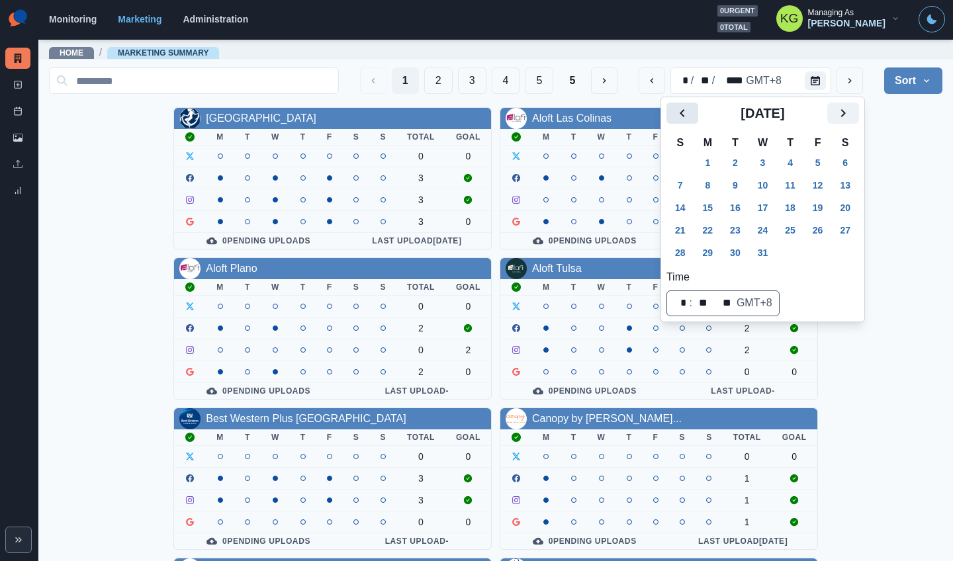
click at [678, 115] on icon "Previous" at bounding box center [683, 113] width 16 height 16
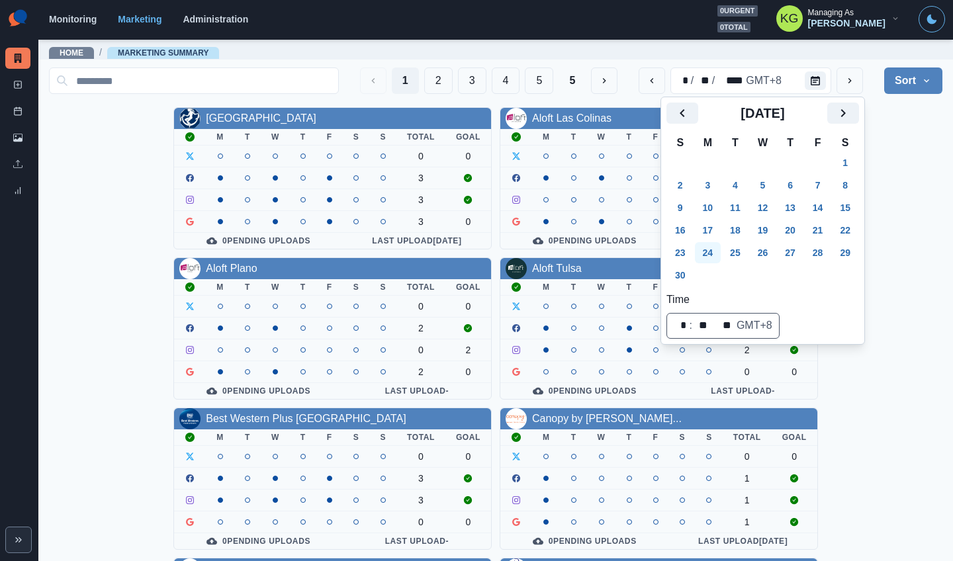
click at [704, 250] on button "24" at bounding box center [708, 252] width 26 height 21
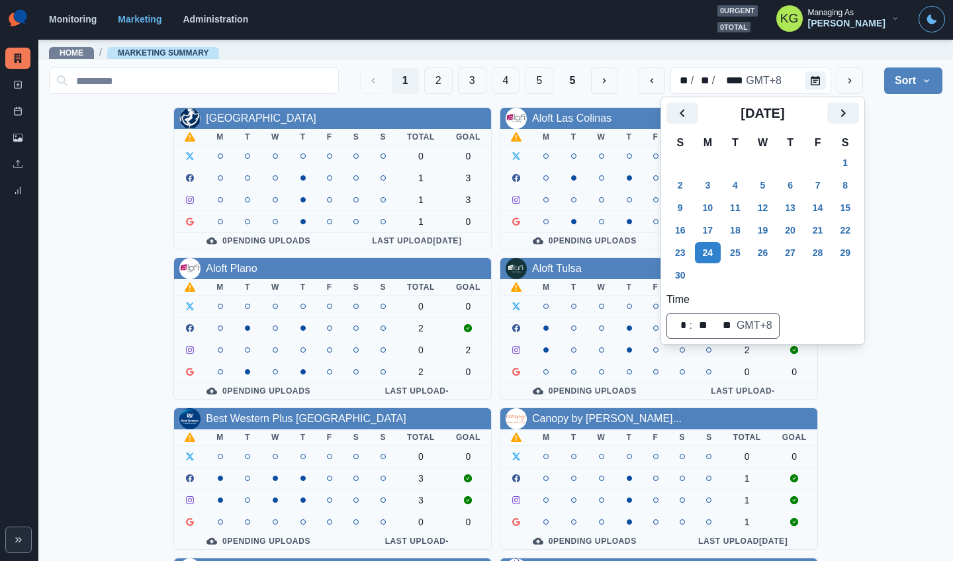
click at [920, 199] on div "Allegria Hotel M T W T F S S Total Goal 0 0 1 3 1 3 1 0 0 Pending Uploads Last …" at bounding box center [496, 554] width 894 height 894
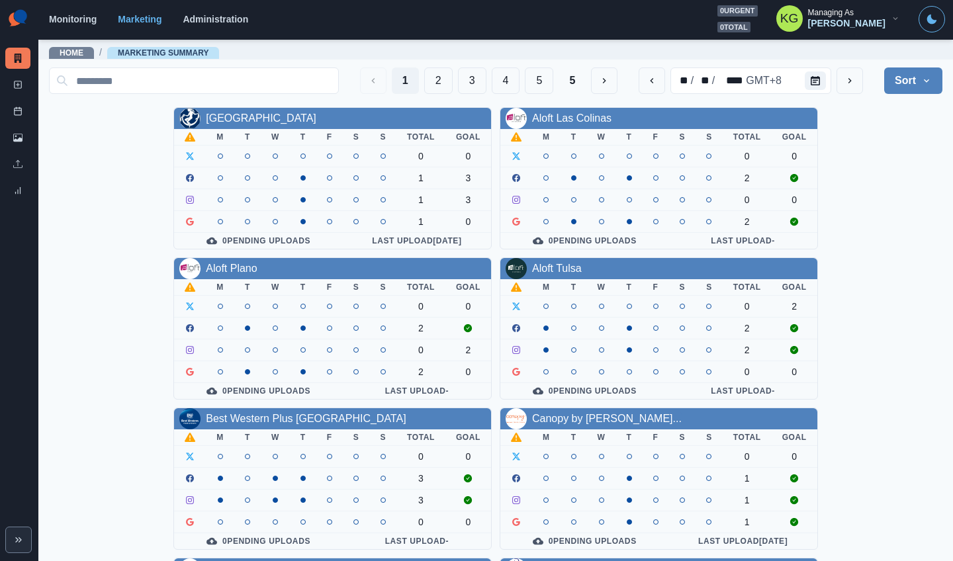
scroll to position [450, 0]
